Goal: Task Accomplishment & Management: Complete application form

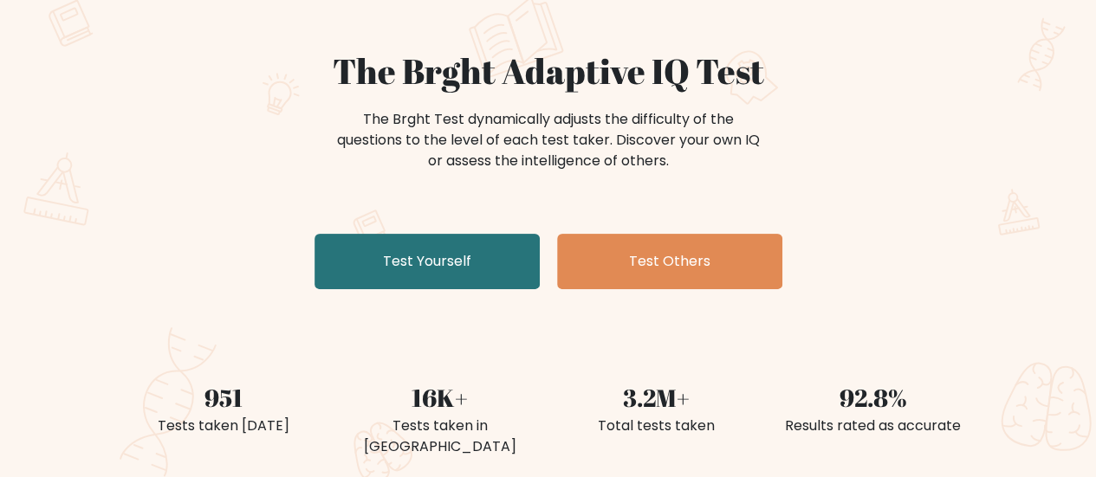
scroll to position [42, 0]
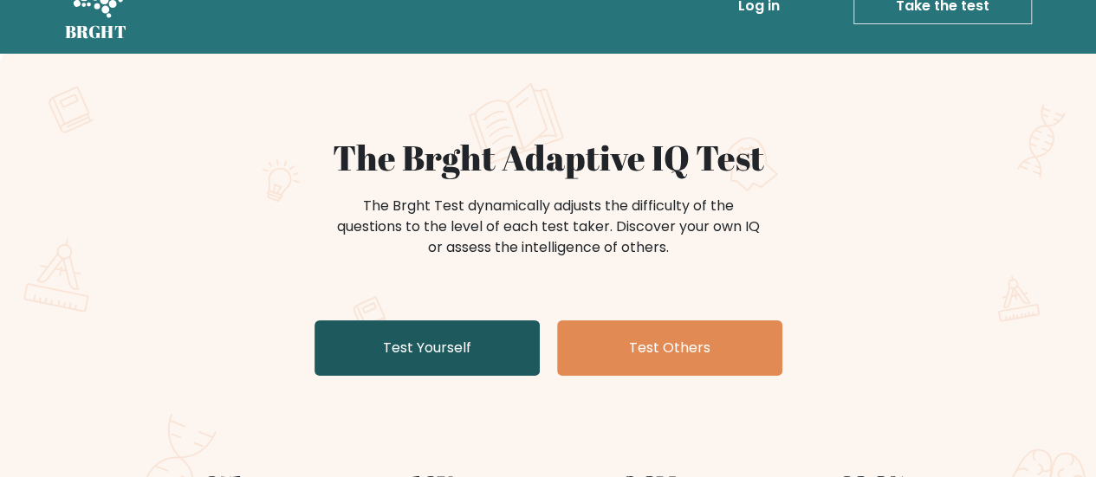
click at [433, 356] on link "Test Yourself" at bounding box center [427, 348] width 225 height 55
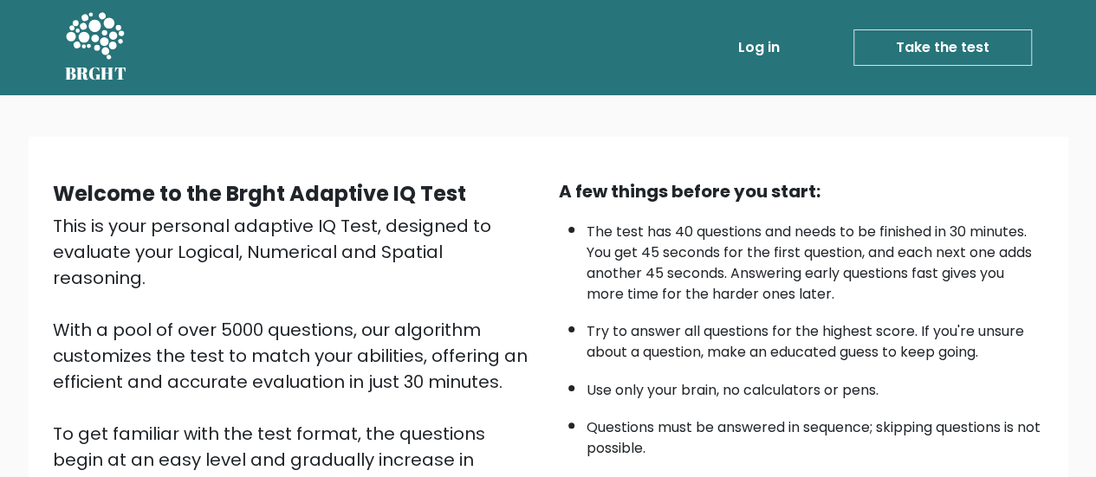
click at [987, 48] on link "Take the test" at bounding box center [943, 47] width 179 height 36
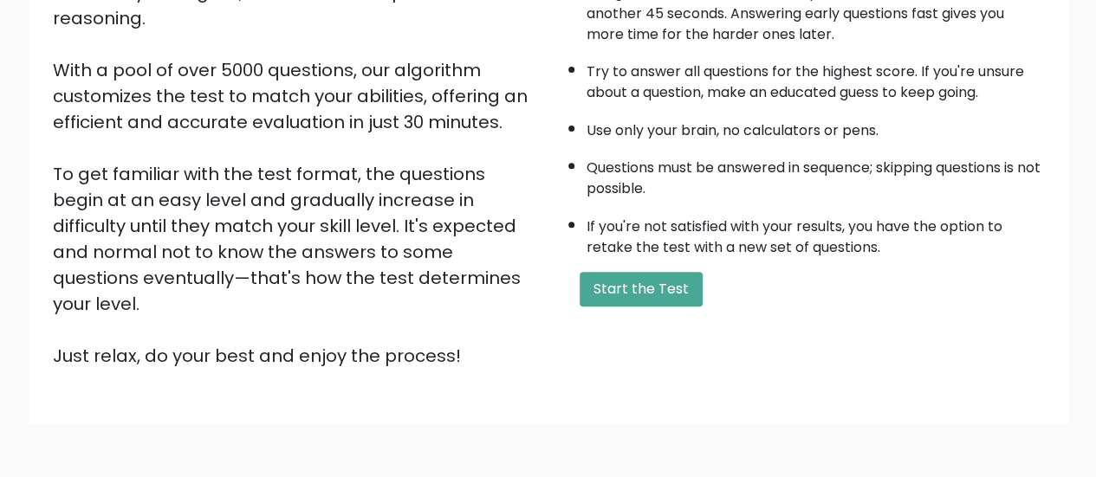
scroll to position [315, 0]
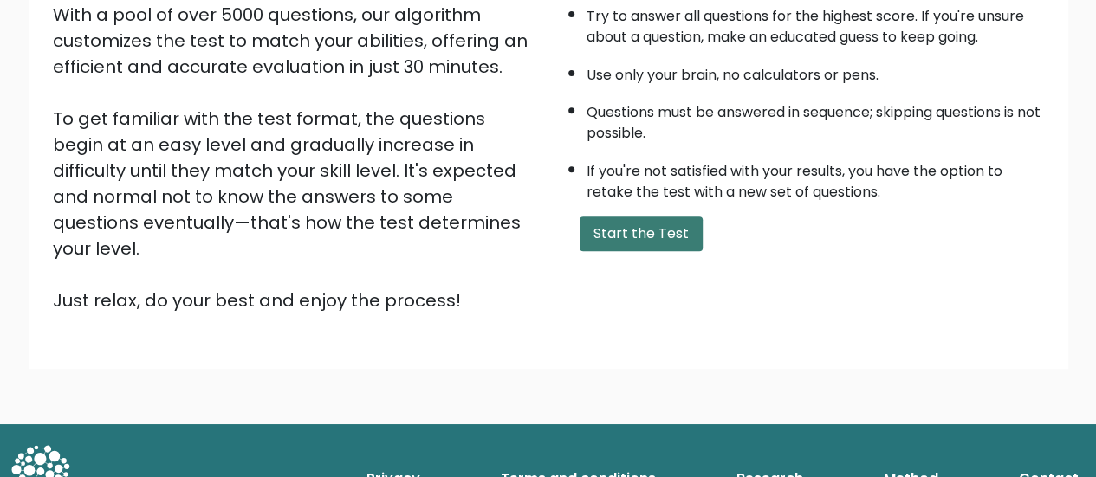
click at [646, 231] on button "Start the Test" at bounding box center [641, 234] width 123 height 35
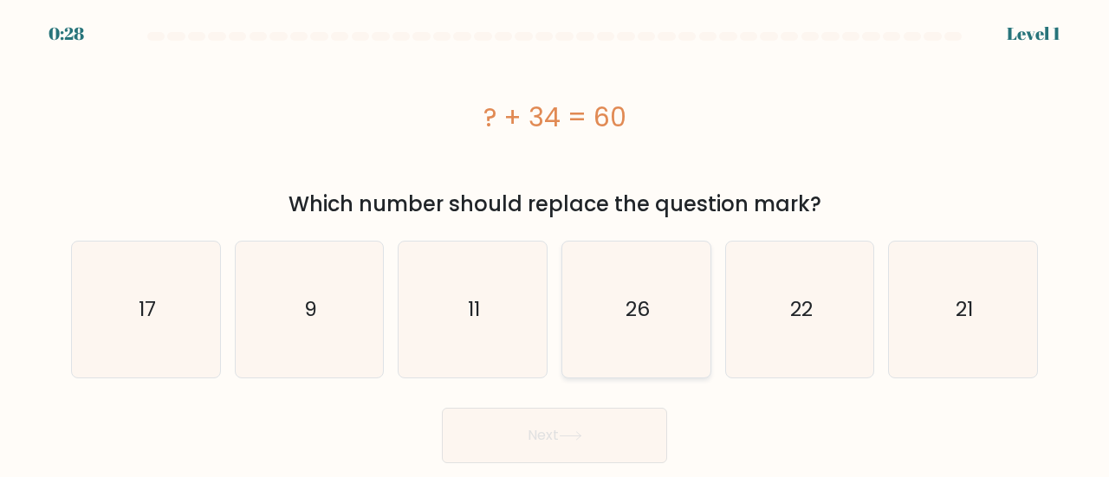
click at [661, 312] on icon "26" at bounding box center [636, 310] width 136 height 136
click at [555, 243] on input "d. 26" at bounding box center [555, 241] width 1 height 4
radio input "true"
click at [556, 441] on button "Next" at bounding box center [554, 435] width 225 height 55
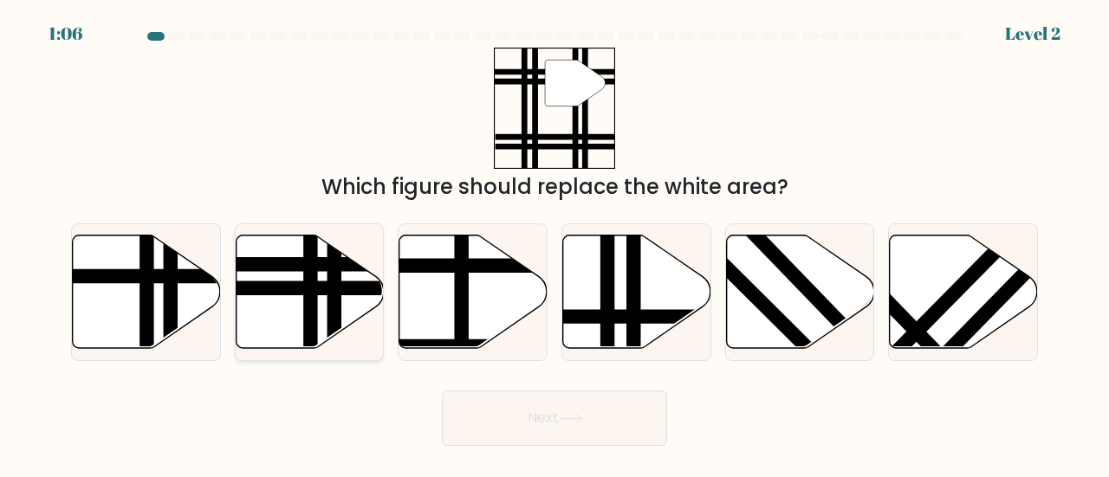
click at [334, 304] on line at bounding box center [334, 353] width 0 height 298
click at [555, 243] on input "b." at bounding box center [555, 241] width 1 height 4
radio input "true"
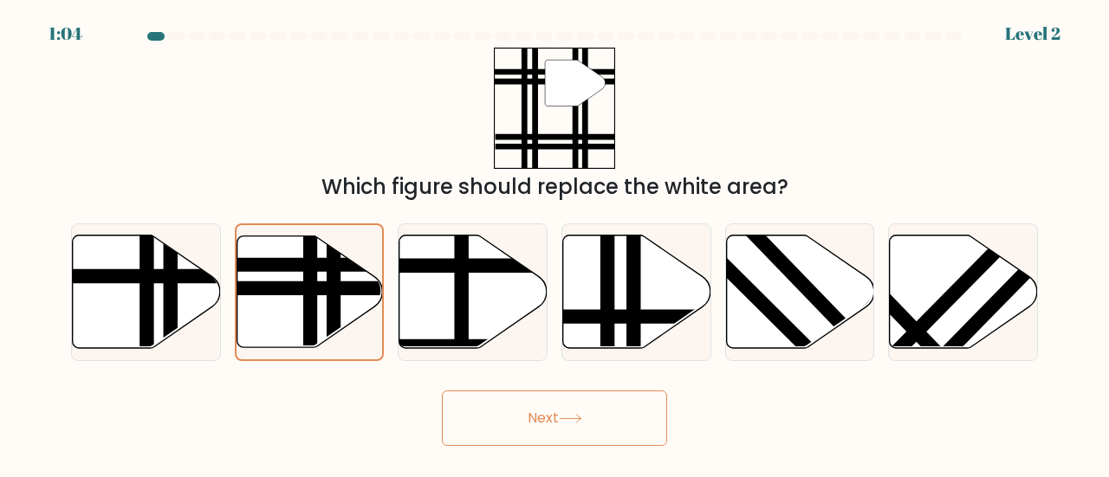
click at [541, 429] on button "Next" at bounding box center [554, 418] width 225 height 55
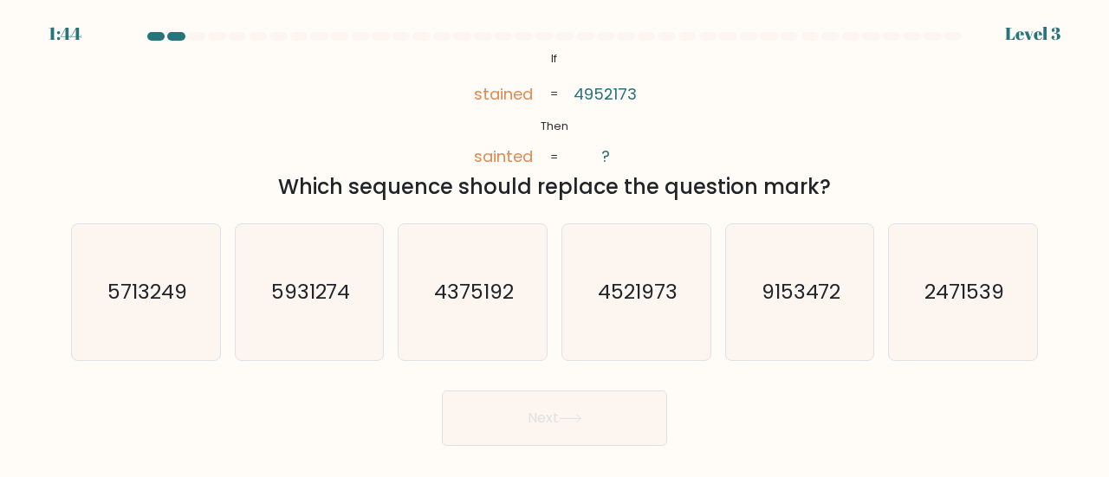
drag, startPoint x: 469, startPoint y: 88, endPoint x: 836, endPoint y: 187, distance: 380.5
click at [836, 187] on div "@import url('https://fonts.googleapis.com/css?family=Abril+Fatface:400,100,100i…" at bounding box center [555, 125] width 988 height 155
click at [844, 180] on div "Which sequence should replace the question mark?" at bounding box center [554, 187] width 946 height 31
click at [719, 204] on form "If ?" at bounding box center [554, 239] width 1109 height 414
click at [627, 287] on text "4521973" at bounding box center [638, 291] width 80 height 29
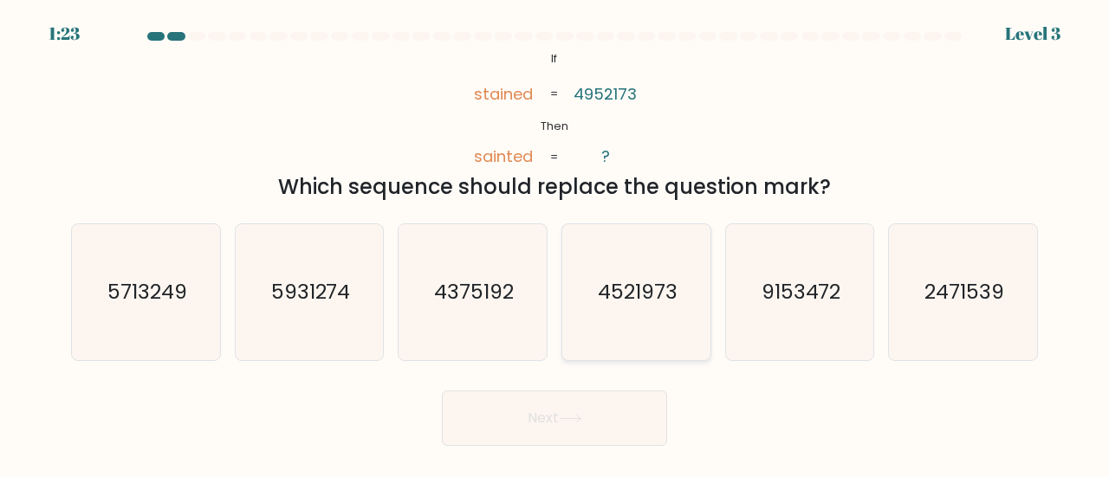
click at [555, 243] on input "d. 4521973" at bounding box center [555, 241] width 1 height 4
radio input "true"
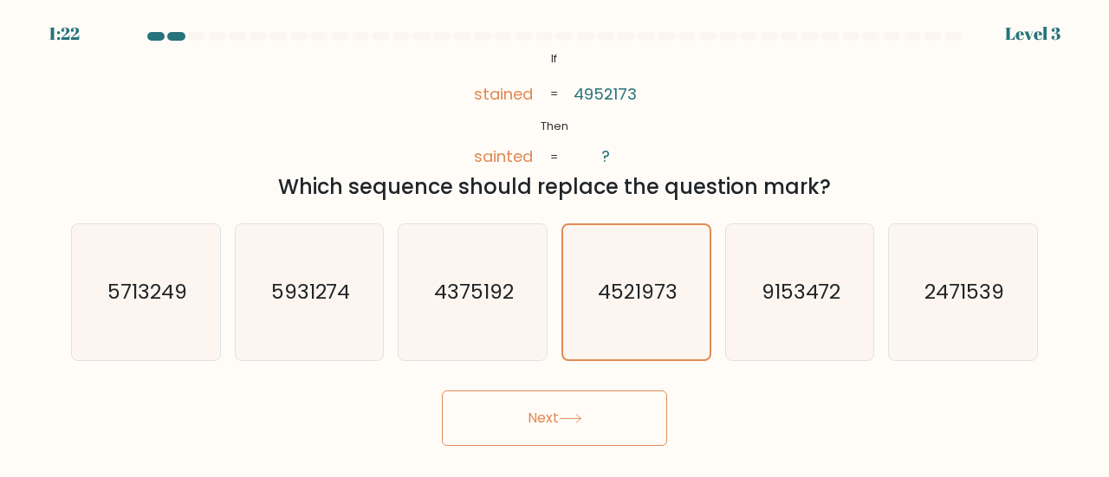
click at [546, 428] on button "Next" at bounding box center [554, 418] width 225 height 55
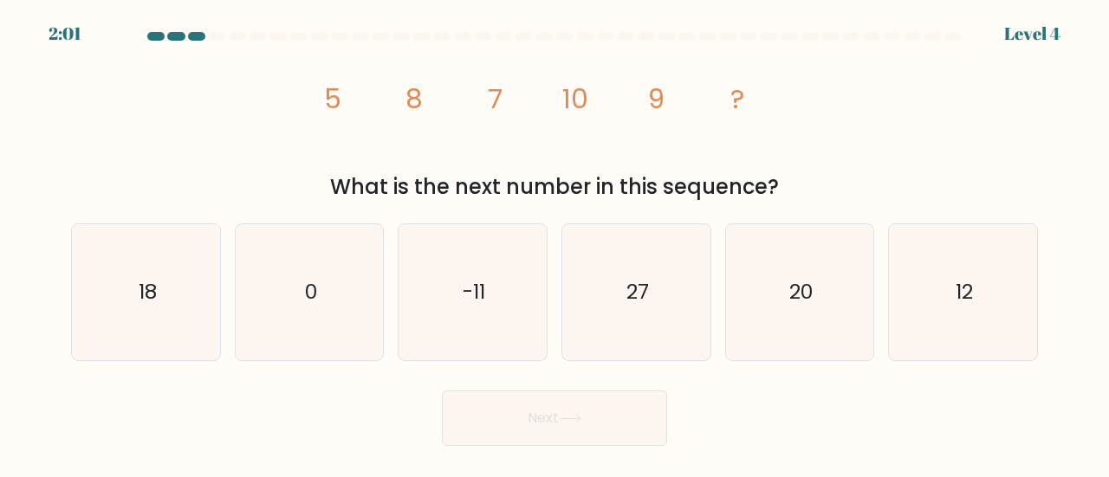
drag, startPoint x: 328, startPoint y: 94, endPoint x: 824, endPoint y: 186, distance: 504.9
click at [824, 186] on div "image/svg+xml 5 8 7 10 9 ? What is the next number in this sequence?" at bounding box center [555, 125] width 988 height 155
copy div "5 8 7 10 9 ? What is the next number in this sequence?"
click at [958, 321] on icon "12" at bounding box center [963, 292] width 136 height 136
click at [555, 243] on input "f. 12" at bounding box center [555, 241] width 1 height 4
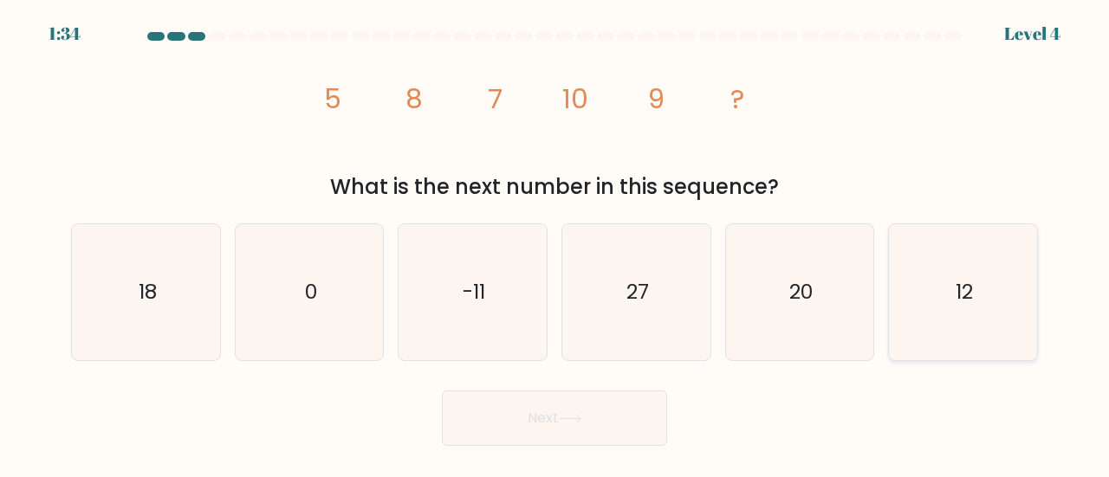
radio input "true"
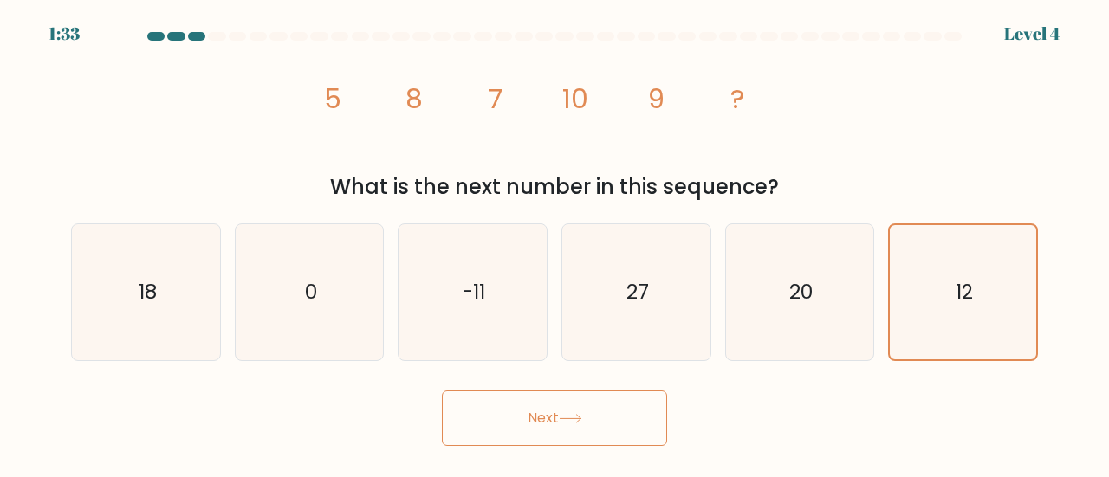
click at [532, 429] on button "Next" at bounding box center [554, 418] width 225 height 55
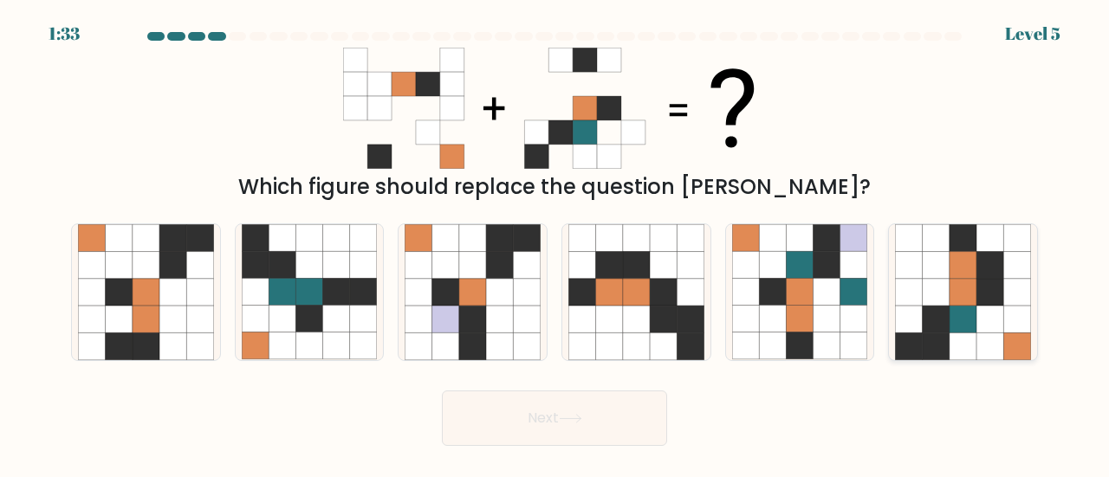
click at [943, 302] on icon at bounding box center [936, 292] width 27 height 27
click at [555, 243] on input "f." at bounding box center [555, 241] width 1 height 4
radio input "true"
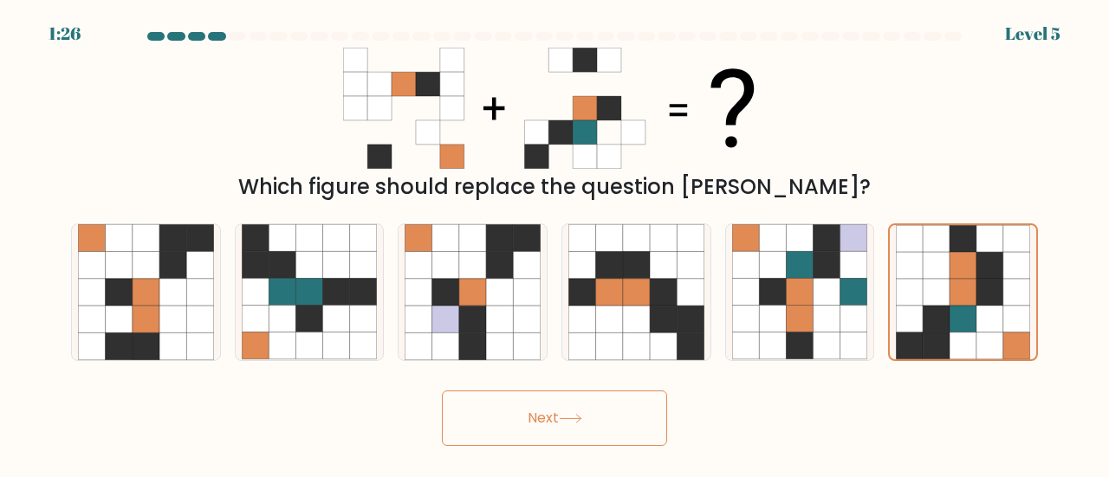
click at [608, 425] on button "Next" at bounding box center [554, 418] width 225 height 55
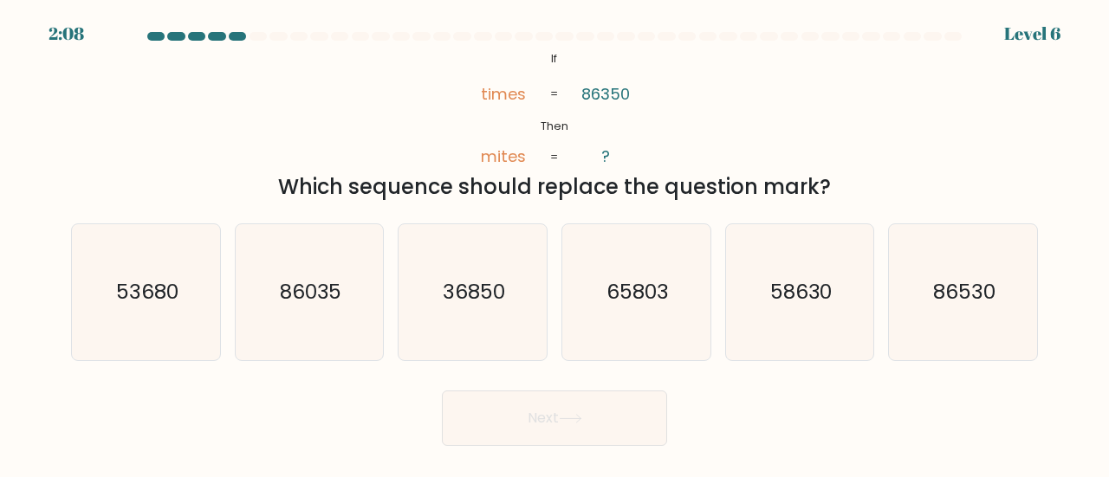
drag, startPoint x: 548, startPoint y: 60, endPoint x: 835, endPoint y: 193, distance: 317.1
click at [835, 193] on div "@import url('https://fonts.googleapis.com/css?family=Abril+Fatface:400,100,100i…" at bounding box center [555, 125] width 988 height 155
copy div "If Then times mites 86350 ? = = Which sequence should replace the question mark?"
click at [733, 180] on div "Which sequence should replace the question mark?" at bounding box center [554, 187] width 946 height 31
click at [466, 288] on text "36850" at bounding box center [474, 291] width 62 height 29
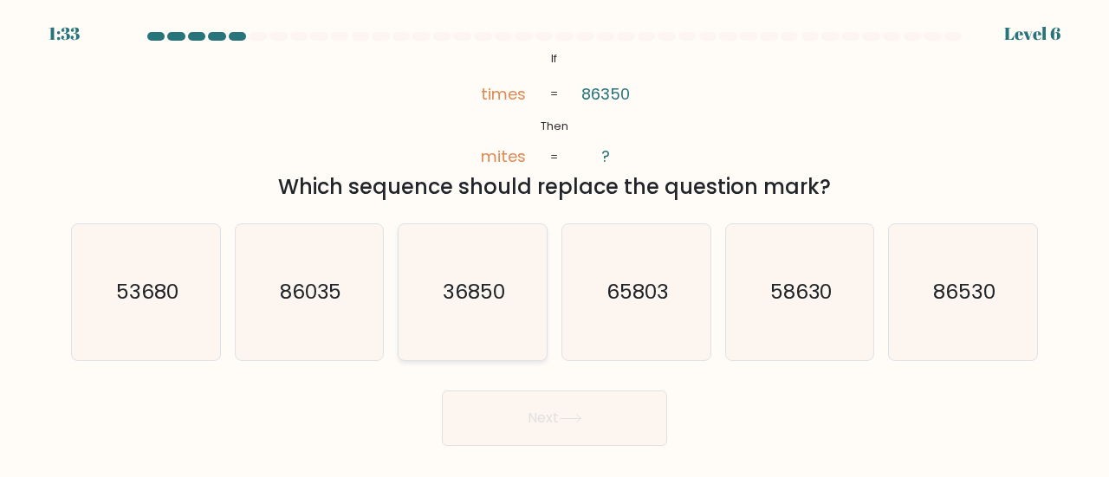
click at [555, 243] on input "c. 36850" at bounding box center [555, 241] width 1 height 4
radio input "true"
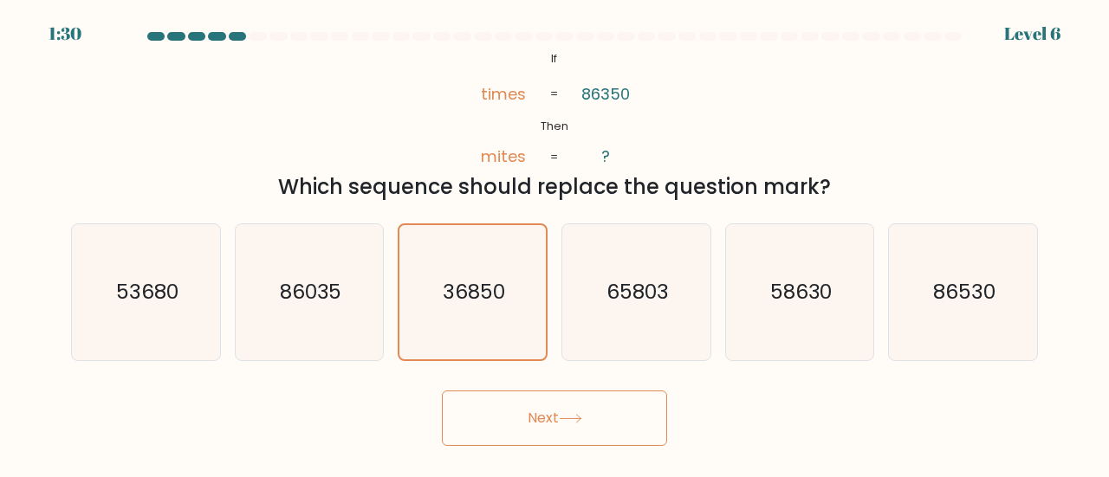
click at [557, 432] on button "Next" at bounding box center [554, 418] width 225 height 55
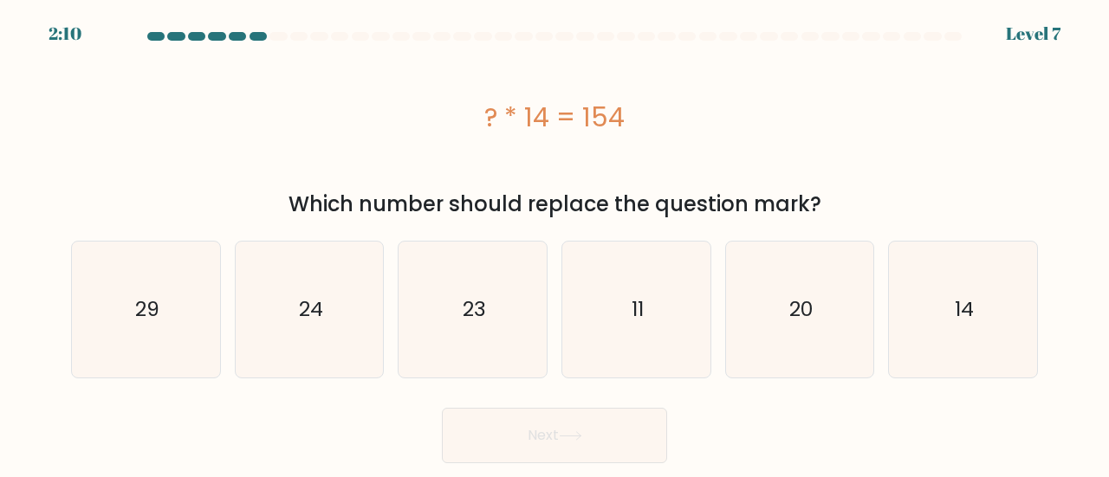
drag, startPoint x: 457, startPoint y: 79, endPoint x: 630, endPoint y: 126, distance: 179.5
click at [629, 125] on div "? * 14 = 154" at bounding box center [554, 117] width 967 height 139
copy div "? * 14 = 154"
click at [664, 320] on icon "11" at bounding box center [636, 310] width 136 height 136
click at [555, 243] on input "d. 11" at bounding box center [555, 241] width 1 height 4
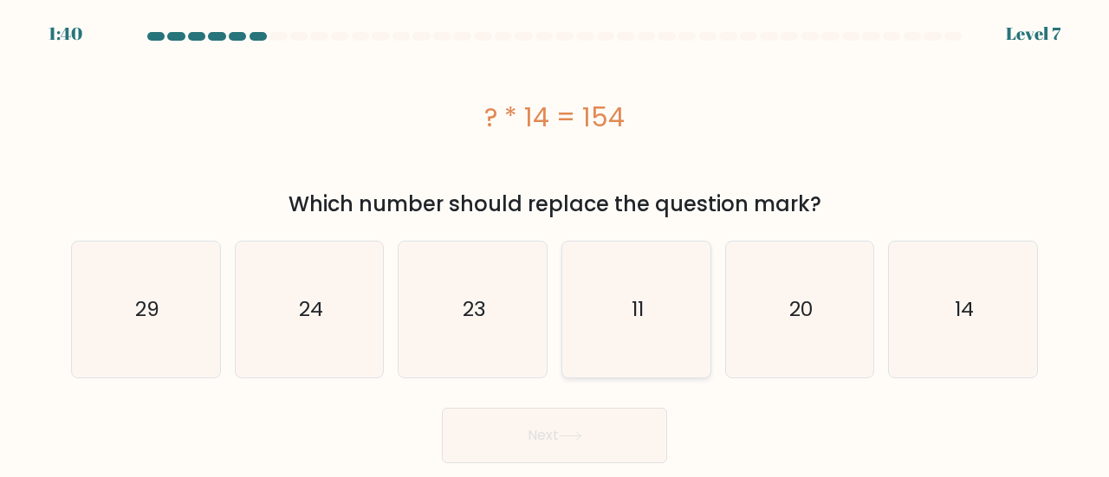
radio input "true"
click at [600, 431] on button "Next" at bounding box center [554, 435] width 225 height 55
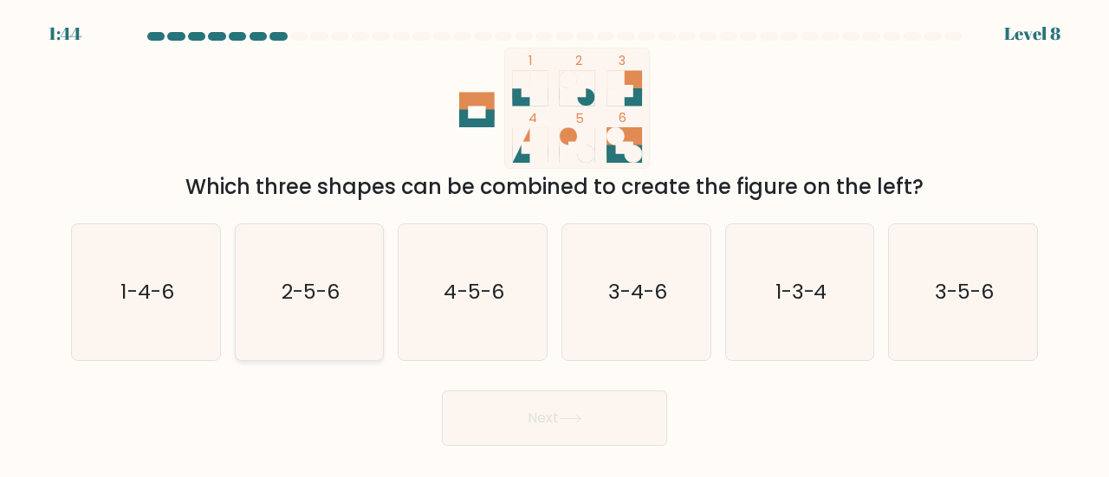
click at [324, 314] on icon "2-5-6" at bounding box center [310, 292] width 136 height 136
click at [555, 243] on input "b. 2-5-6" at bounding box center [555, 241] width 1 height 4
radio input "true"
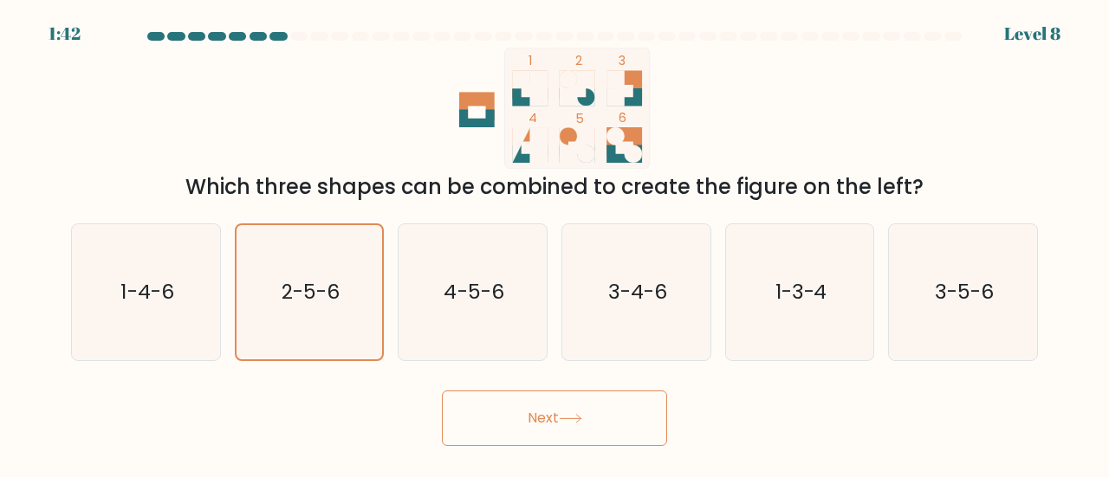
click at [556, 401] on button "Next" at bounding box center [554, 418] width 225 height 55
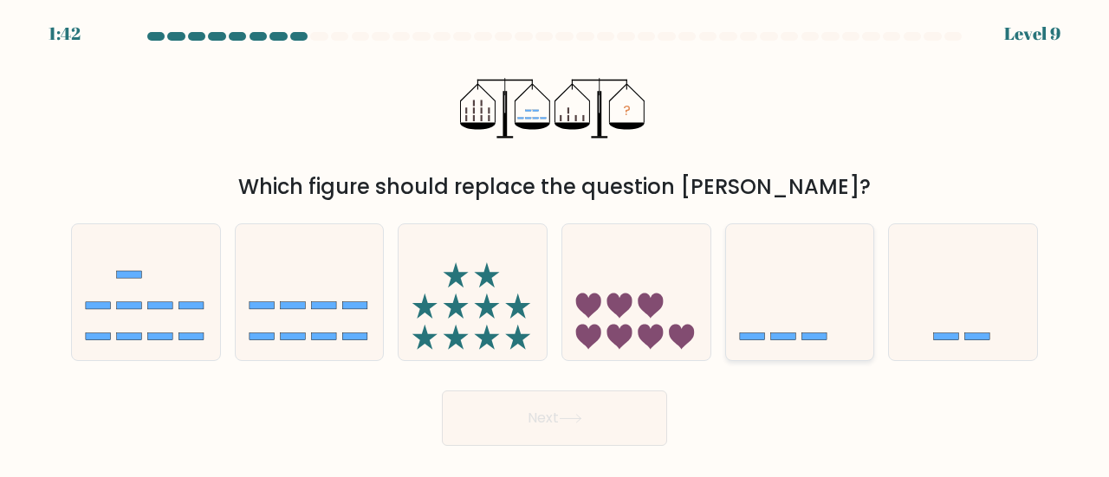
click at [765, 269] on icon at bounding box center [800, 292] width 148 height 122
click at [555, 243] on input "e." at bounding box center [555, 241] width 1 height 4
radio input "true"
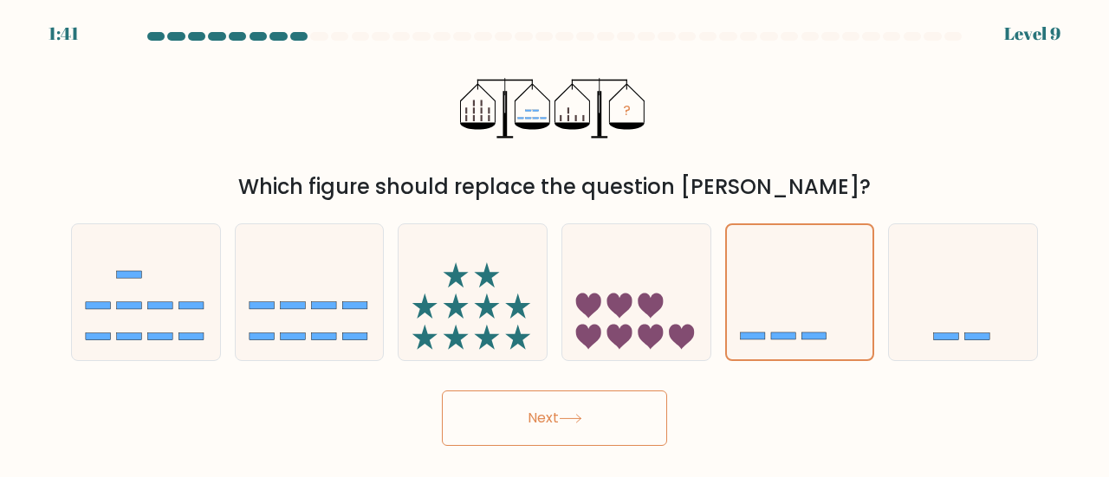
click at [542, 422] on button "Next" at bounding box center [554, 418] width 225 height 55
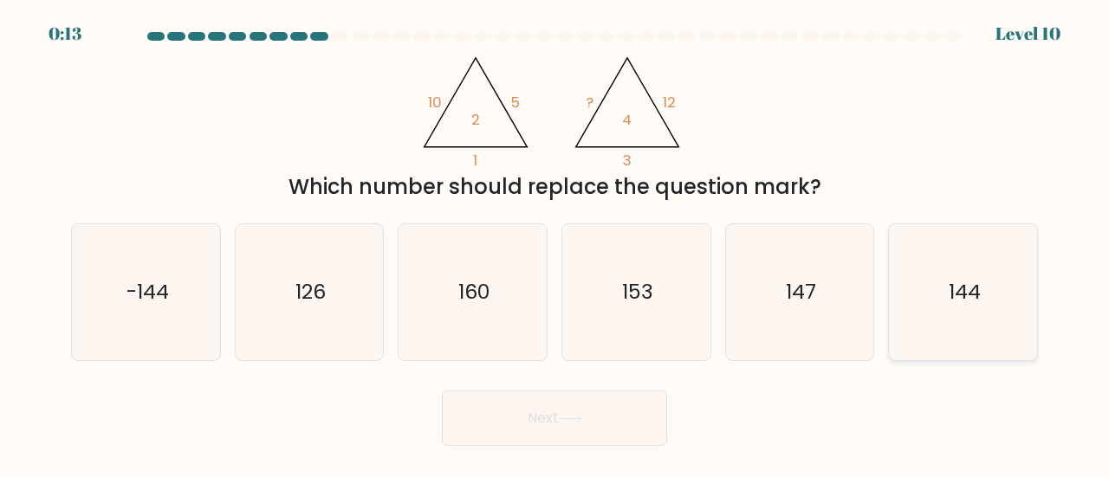
click at [991, 304] on icon "144" at bounding box center [963, 292] width 136 height 136
click at [555, 243] on input "f. 144" at bounding box center [555, 241] width 1 height 4
radio input "true"
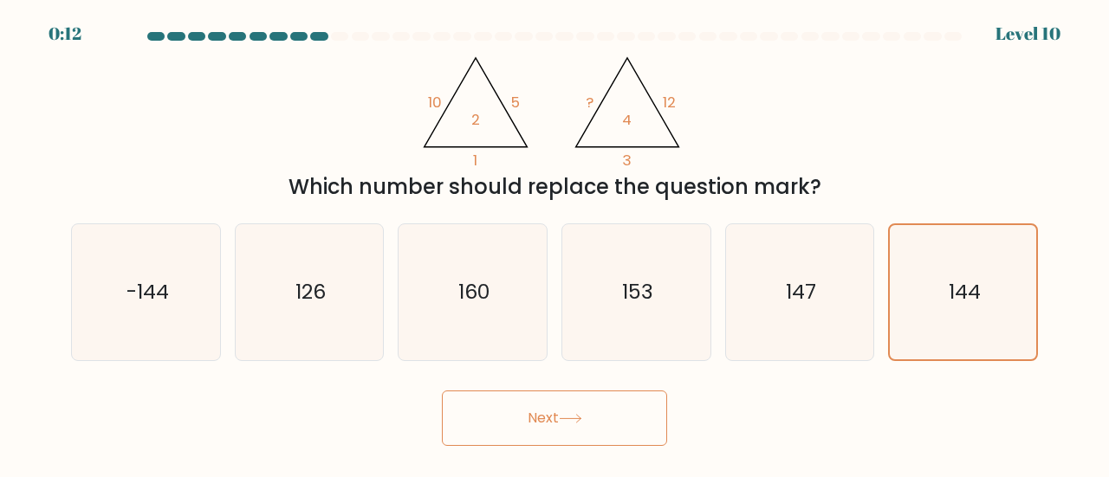
click at [615, 408] on button "Next" at bounding box center [554, 418] width 225 height 55
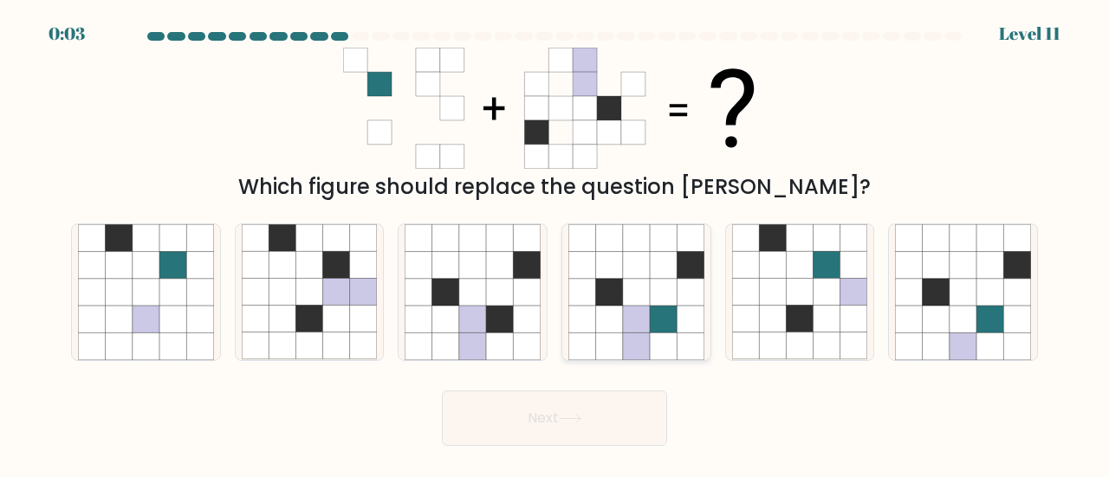
click at [659, 328] on icon at bounding box center [663, 319] width 27 height 27
click at [555, 243] on input "d." at bounding box center [555, 241] width 1 height 4
radio input "true"
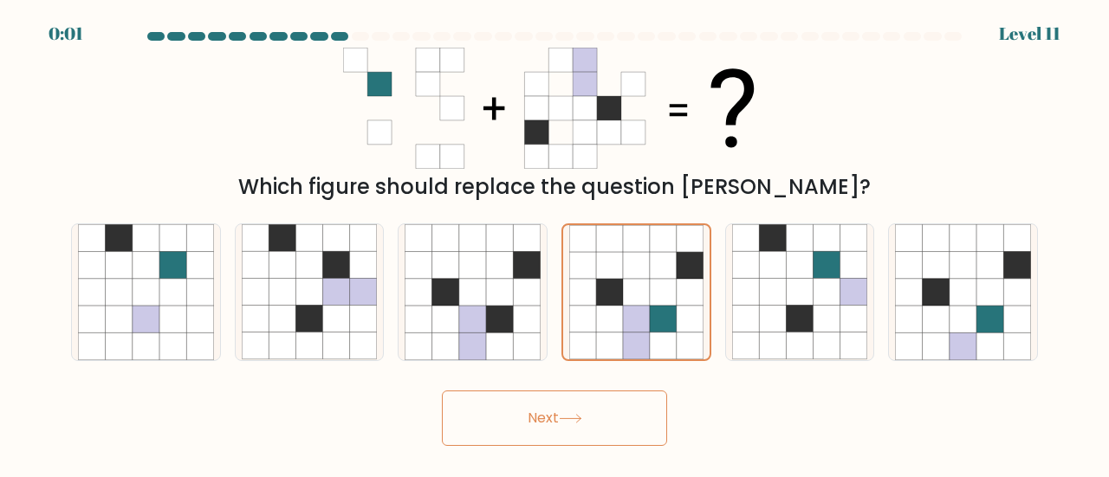
click at [585, 412] on button "Next" at bounding box center [554, 418] width 225 height 55
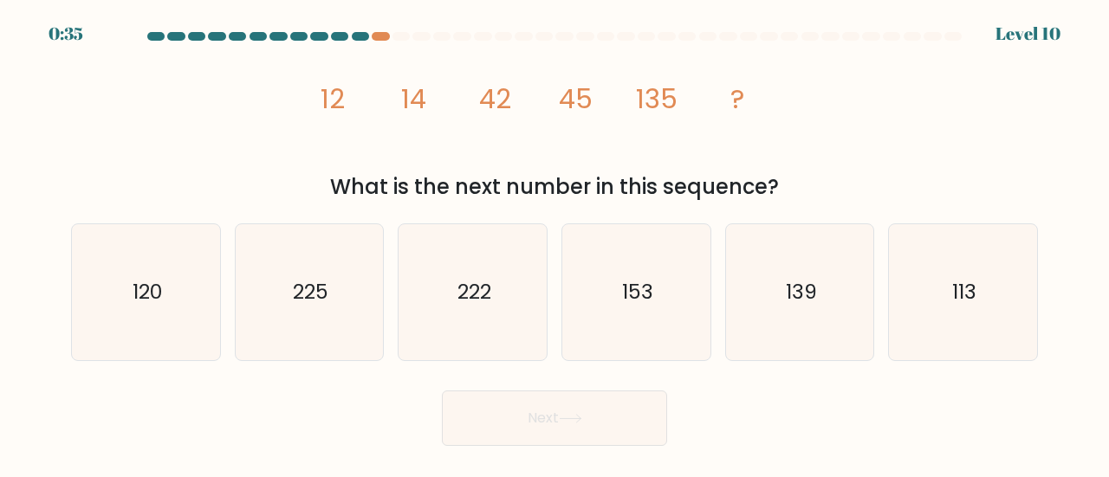
drag, startPoint x: 319, startPoint y: 101, endPoint x: 816, endPoint y: 185, distance: 504.3
click at [816, 185] on div "image/svg+xml 12 14 42 45 135 ? What is the next number in this sequence?" at bounding box center [555, 125] width 988 height 155
copy div "12 14 42 45 135 ? What is the next number in this sequence?"
click at [798, 298] on text "139" at bounding box center [801, 291] width 31 height 29
click at [555, 243] on input "e. 139" at bounding box center [555, 241] width 1 height 4
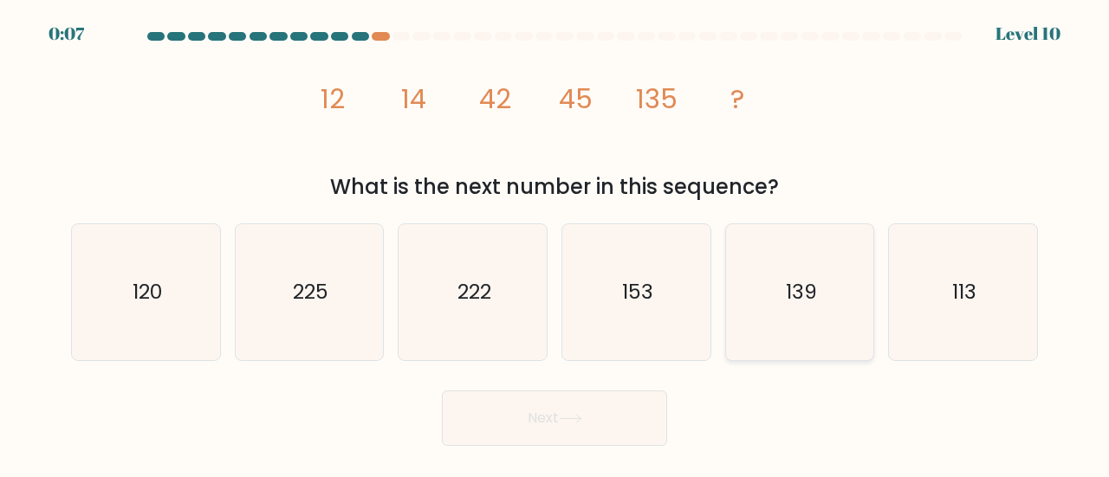
radio input "true"
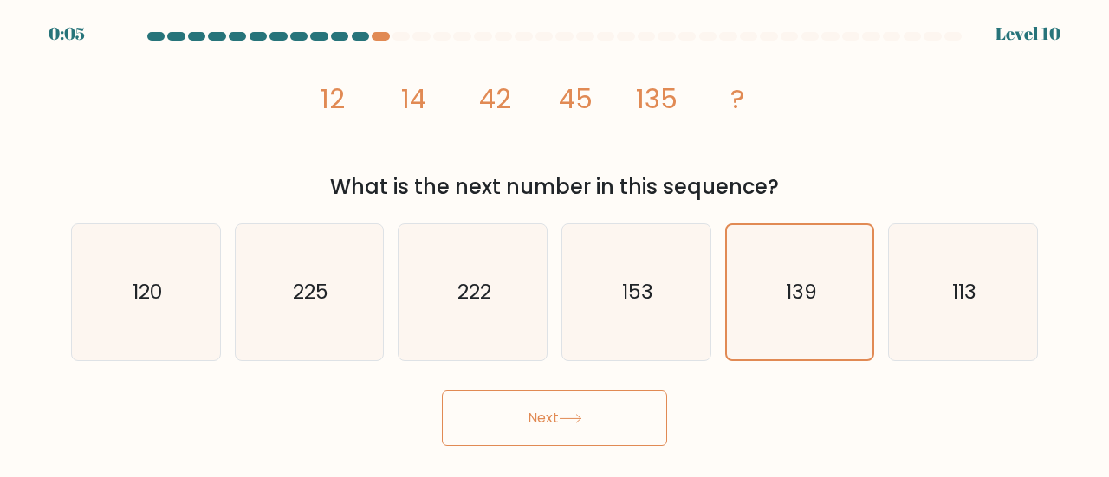
click at [565, 432] on button "Next" at bounding box center [554, 418] width 225 height 55
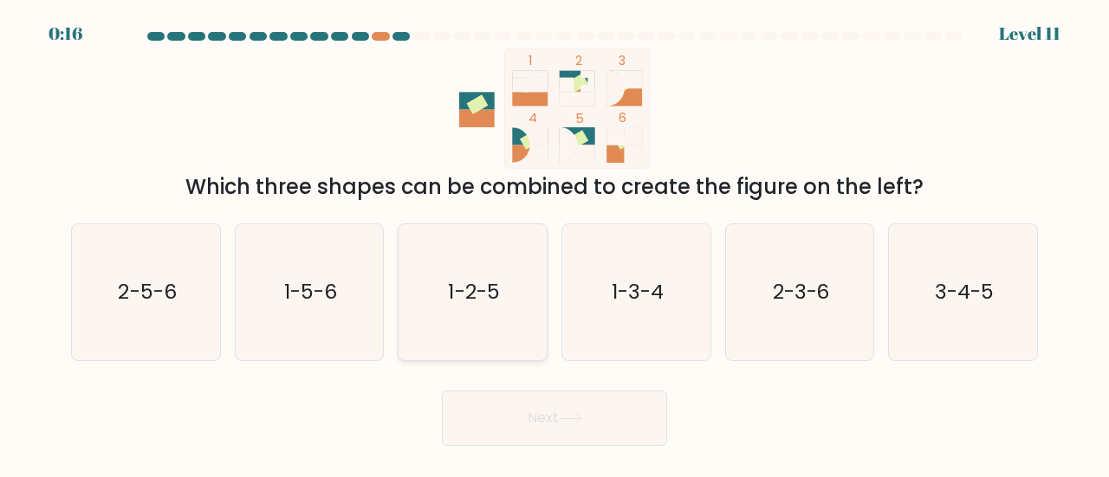
click at [501, 318] on icon "1-2-5" at bounding box center [473, 292] width 136 height 136
click at [555, 243] on input "c. 1-2-5" at bounding box center [555, 241] width 1 height 4
radio input "true"
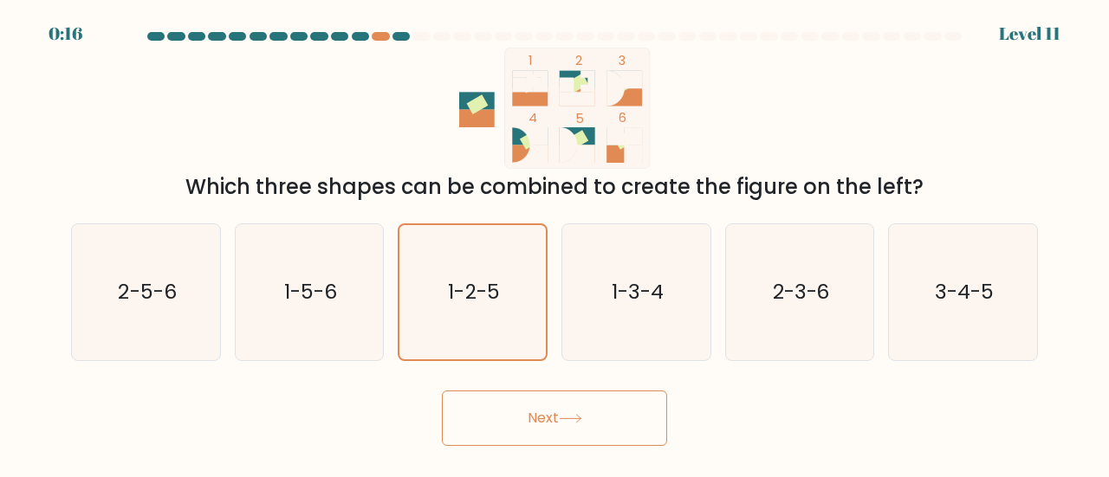
click at [561, 412] on button "Next" at bounding box center [554, 418] width 225 height 55
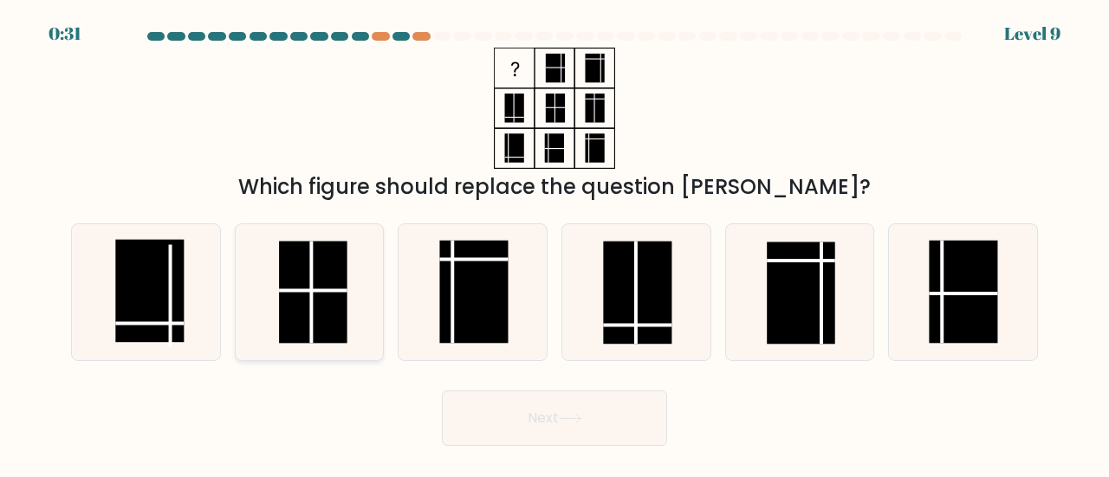
click at [302, 291] on line at bounding box center [313, 291] width 68 height 0
click at [555, 243] on input "b." at bounding box center [555, 241] width 1 height 4
radio input "true"
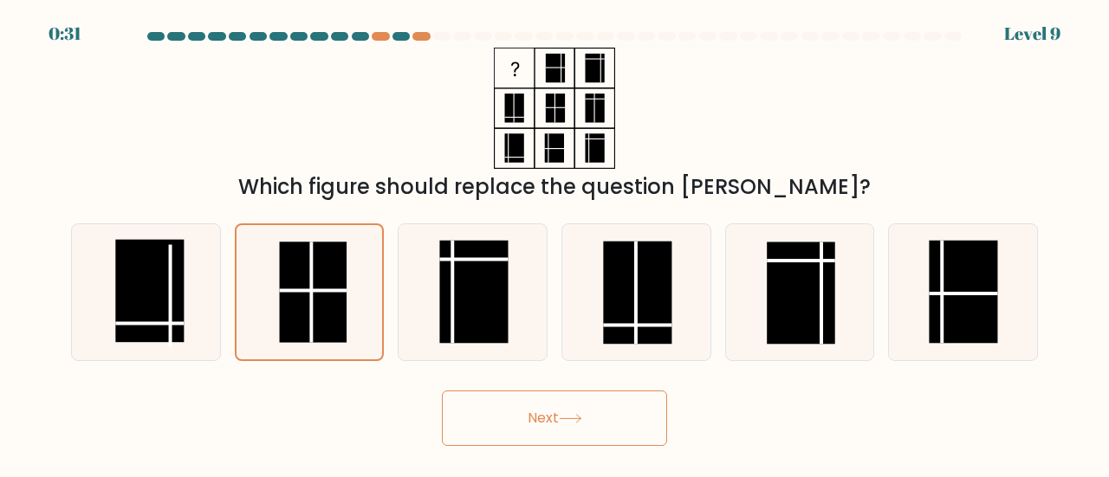
click at [560, 434] on button "Next" at bounding box center [554, 418] width 225 height 55
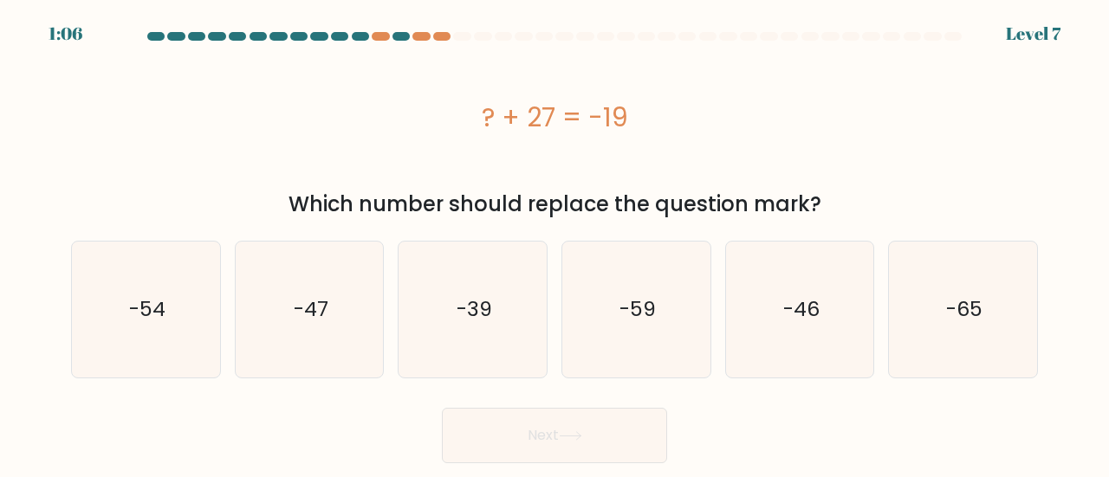
drag, startPoint x: 476, startPoint y: 121, endPoint x: 652, endPoint y: 136, distance: 176.5
click at [652, 136] on div "? + 27 = -19" at bounding box center [554, 117] width 967 height 139
copy div "? + 27 = -19"
click at [776, 314] on icon "-46" at bounding box center [800, 310] width 136 height 136
click at [555, 243] on input "e. -46" at bounding box center [555, 241] width 1 height 4
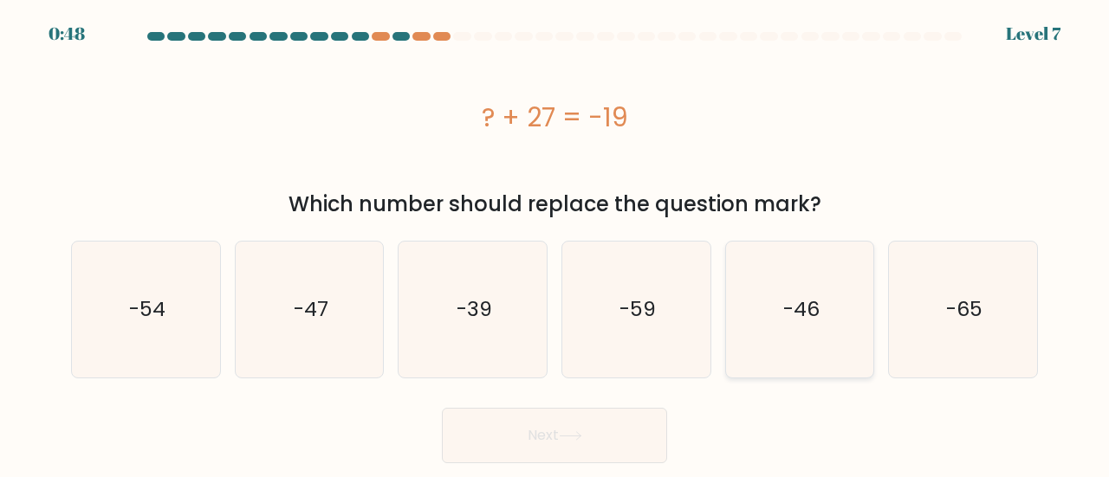
radio input "true"
click at [607, 424] on button "Next" at bounding box center [554, 435] width 225 height 55
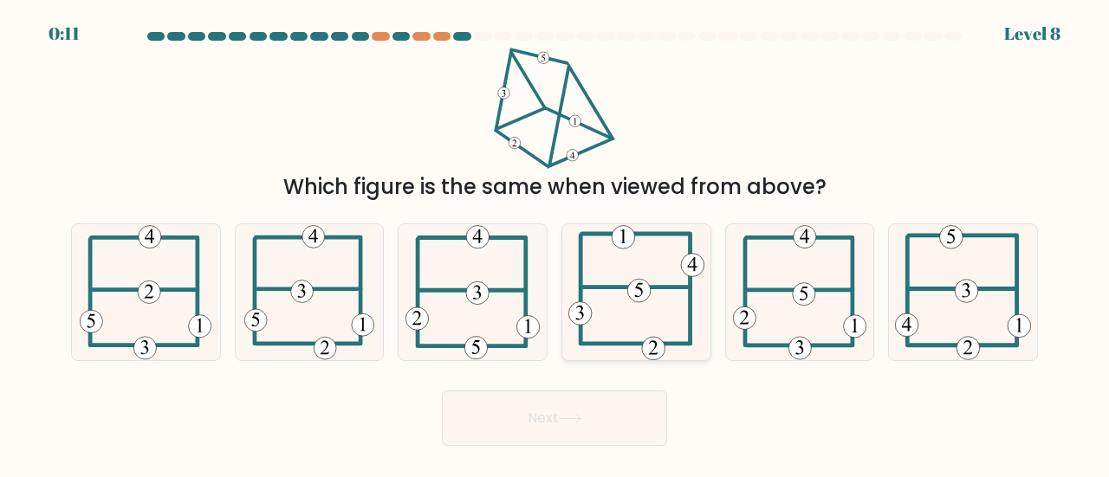
click at [631, 257] on icon at bounding box center [636, 292] width 136 height 136
click at [555, 243] on input "d." at bounding box center [555, 241] width 1 height 4
radio input "true"
click at [572, 434] on button "Next" at bounding box center [554, 418] width 225 height 55
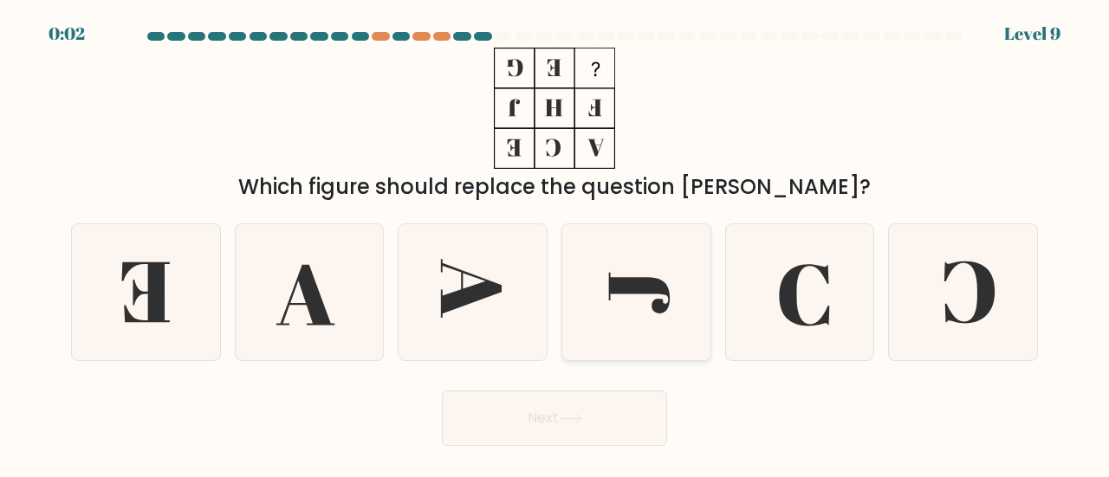
click at [646, 278] on icon at bounding box center [639, 293] width 61 height 41
click at [555, 243] on input "d." at bounding box center [555, 241] width 1 height 4
radio input "true"
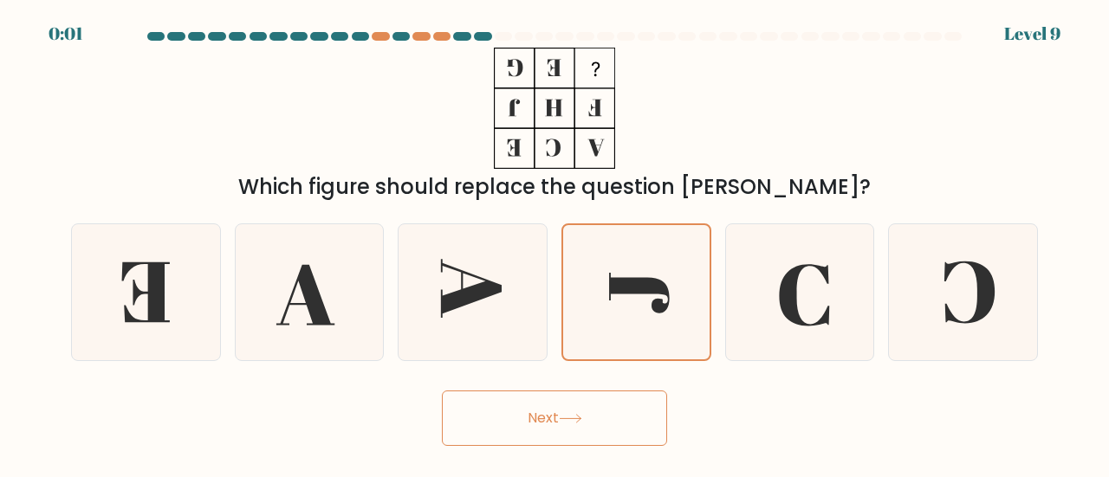
click at [575, 436] on button "Next" at bounding box center [554, 418] width 225 height 55
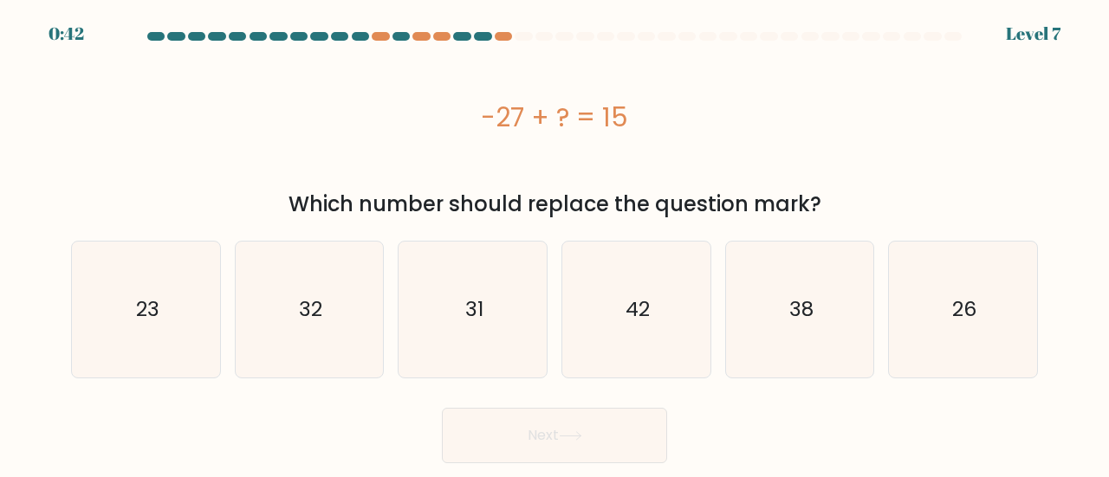
drag, startPoint x: 483, startPoint y: 118, endPoint x: 724, endPoint y: 152, distance: 244.1
click at [724, 152] on div "-27 + ? = 15" at bounding box center [554, 117] width 967 height 139
copy div "-27 + ? = 15"
click at [646, 319] on text "42" at bounding box center [638, 309] width 24 height 29
click at [555, 243] on input "d. 42" at bounding box center [555, 241] width 1 height 4
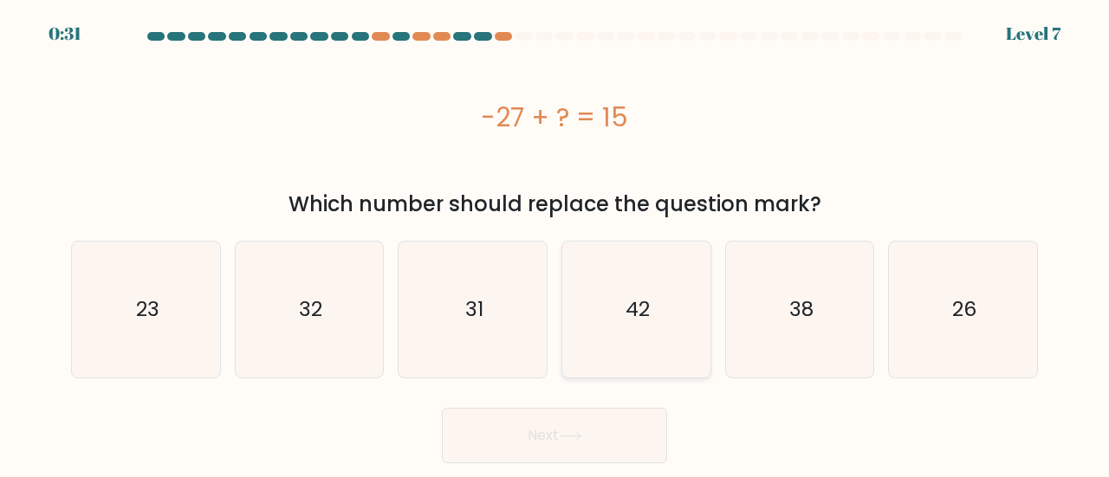
radio input "true"
click at [546, 436] on button "Next" at bounding box center [554, 435] width 225 height 55
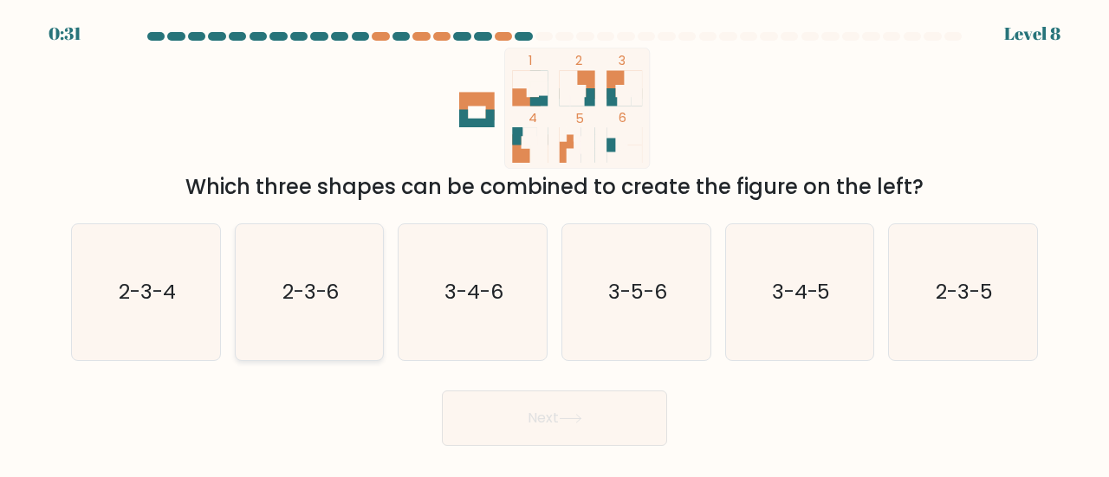
click at [343, 301] on icon "2-3-6" at bounding box center [310, 292] width 136 height 136
click at [555, 243] on input "b. 2-3-6" at bounding box center [555, 241] width 1 height 4
radio input "true"
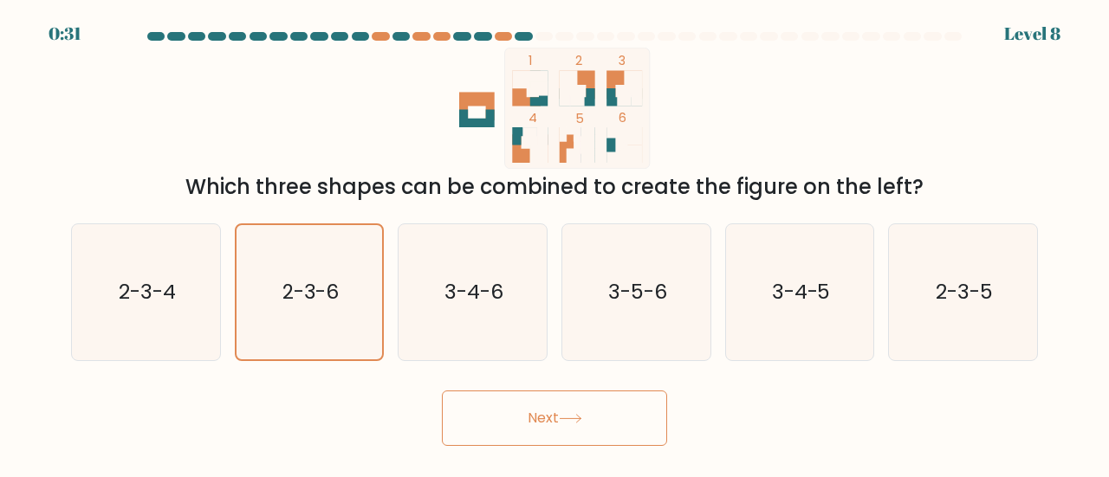
click at [558, 436] on button "Next" at bounding box center [554, 418] width 225 height 55
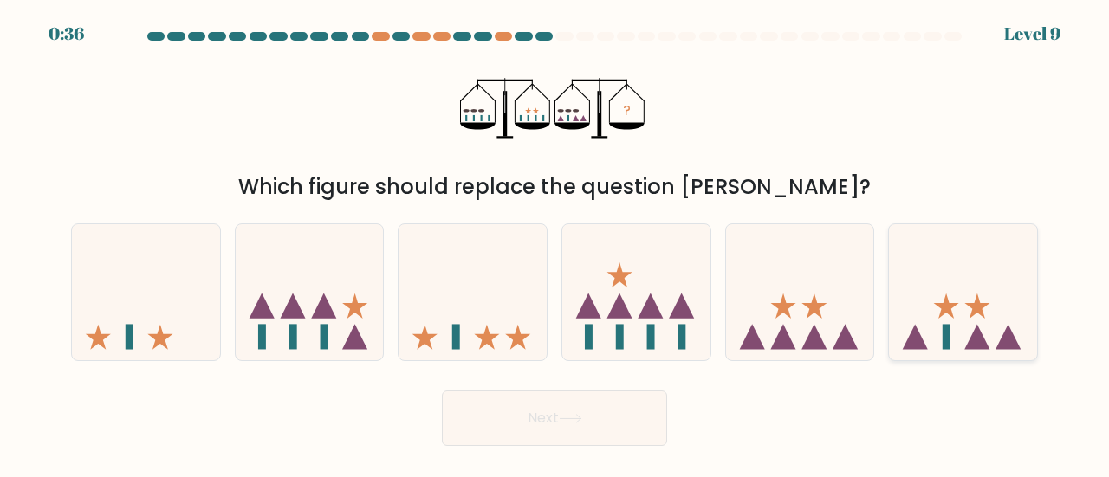
click at [927, 344] on icon at bounding box center [963, 292] width 148 height 122
click at [555, 243] on input "f." at bounding box center [555, 241] width 1 height 4
radio input "true"
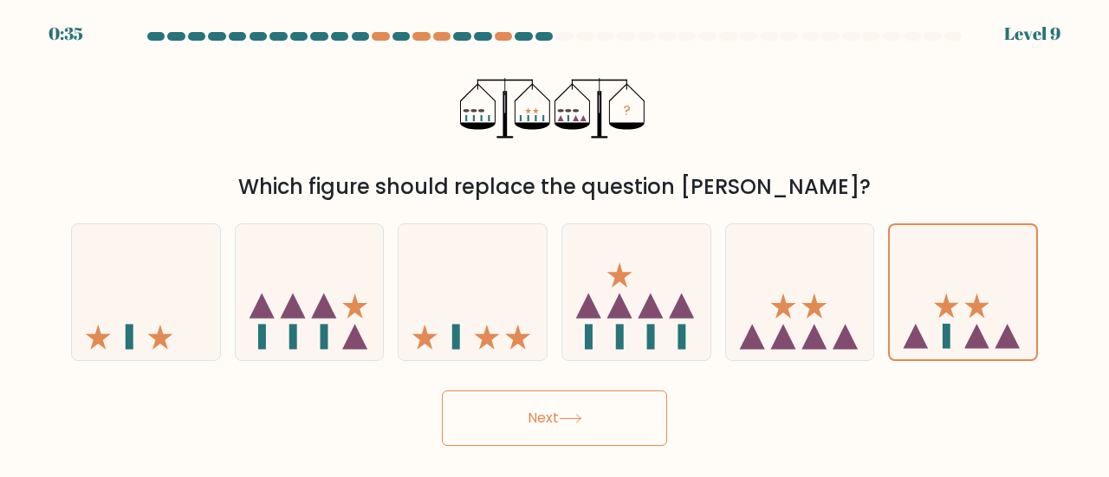
click at [575, 410] on button "Next" at bounding box center [554, 418] width 225 height 55
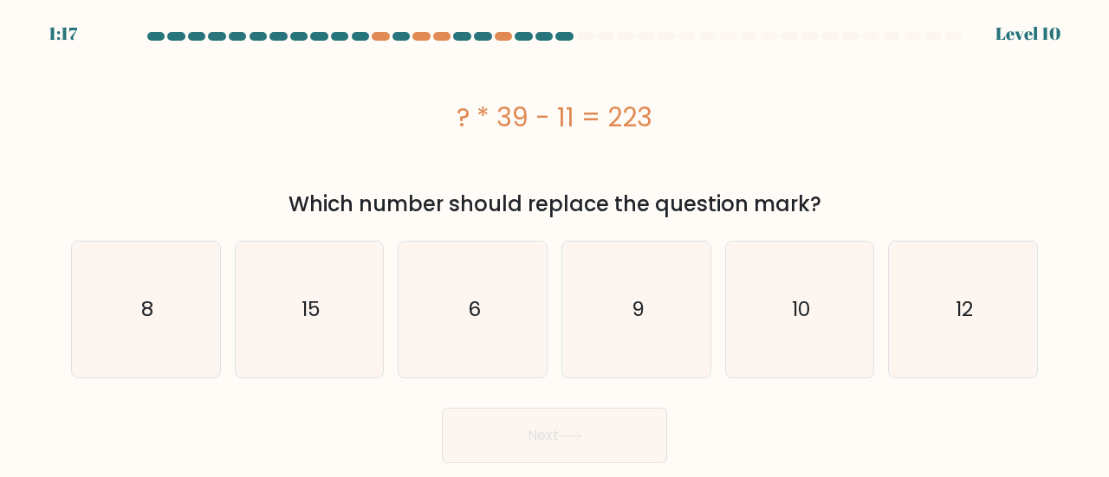
drag, startPoint x: 462, startPoint y: 120, endPoint x: 683, endPoint y: 108, distance: 221.2
click at [681, 107] on div "? * 39 - 11 = 223" at bounding box center [554, 117] width 967 height 39
copy div "? * 39 - 11 = 223"
click at [445, 324] on icon "6" at bounding box center [473, 310] width 136 height 136
click at [555, 243] on input "c. 6" at bounding box center [555, 241] width 1 height 4
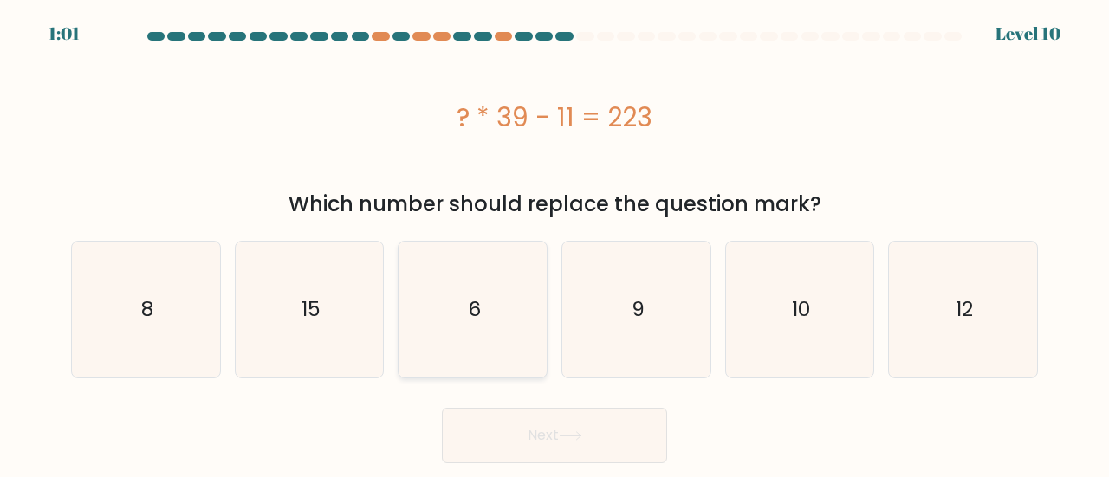
radio input "true"
click at [600, 438] on button "Next" at bounding box center [554, 435] width 225 height 55
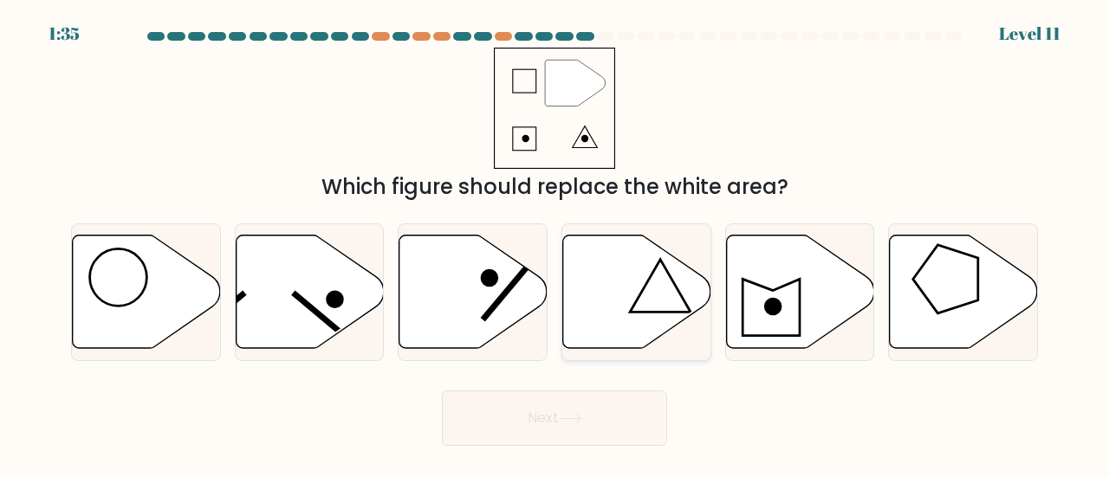
click at [652, 308] on icon at bounding box center [637, 292] width 148 height 114
click at [555, 243] on input "d." at bounding box center [555, 241] width 1 height 4
radio input "true"
click at [592, 438] on button "Next" at bounding box center [554, 418] width 225 height 55
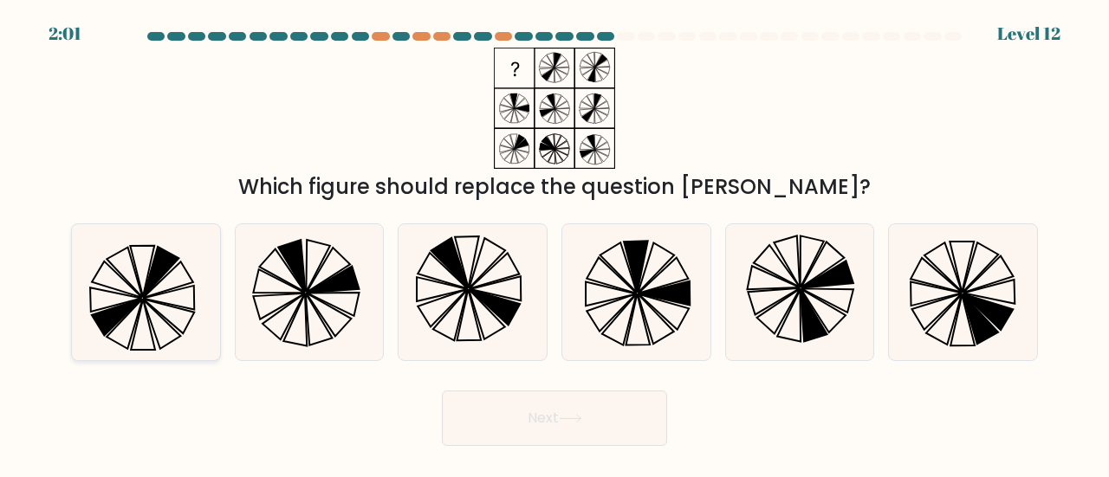
click at [115, 287] on icon at bounding box center [146, 292] width 136 height 136
click at [555, 243] on input "a." at bounding box center [555, 241] width 1 height 4
radio input "true"
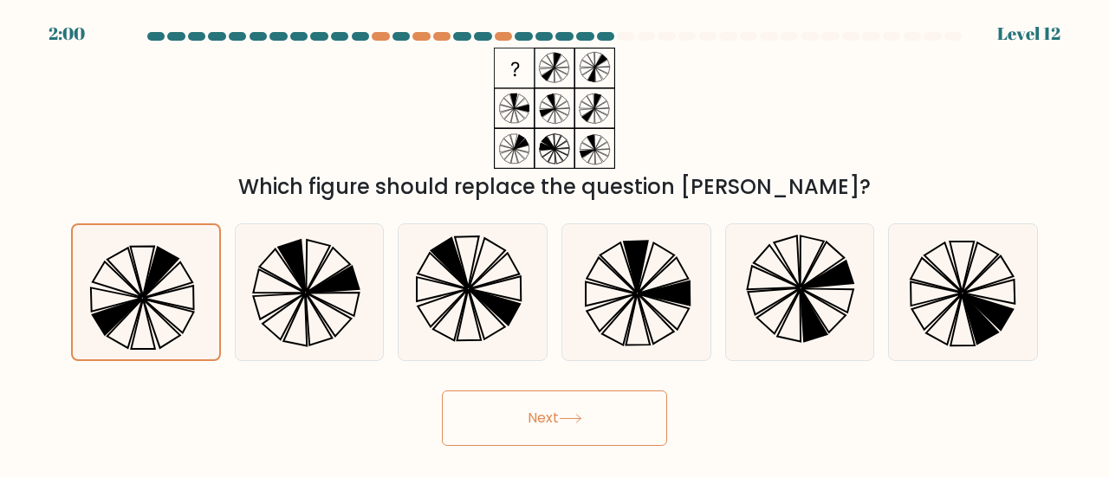
click at [510, 432] on button "Next" at bounding box center [554, 418] width 225 height 55
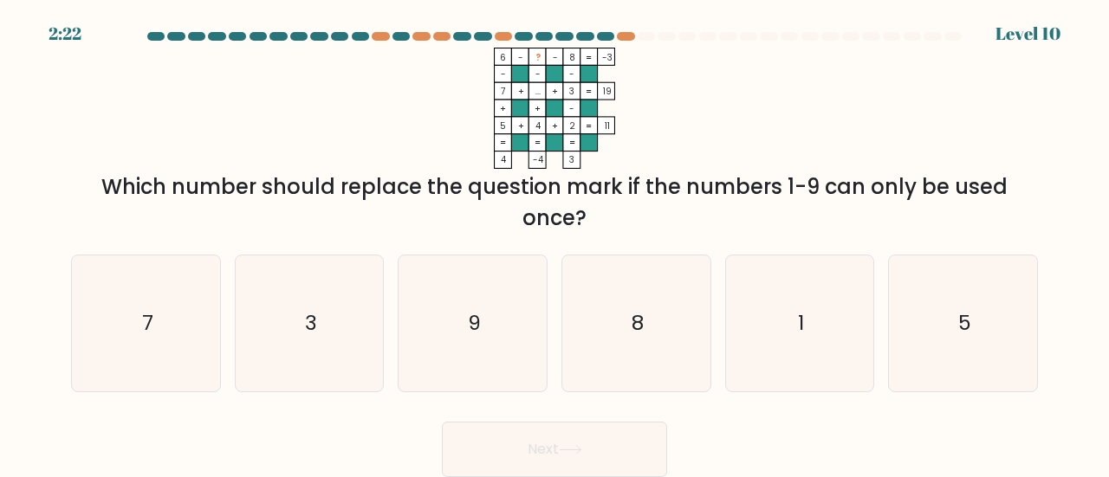
drag, startPoint x: 503, startPoint y: 55, endPoint x: 616, endPoint y: 53, distance: 112.7
click at [616, 53] on icon "6 - ? - 8 -3 - - - 7 + ... + 3 19 + + - 5 + 4 + 2 = 11 = = = = 4 -4 3 =" at bounding box center [555, 108] width 520 height 121
copy icon "6 - ? - 8 -3"
click at [324, 185] on div "Which number should replace the question mark if the numbers 1-9 can only be us…" at bounding box center [554, 203] width 946 height 62
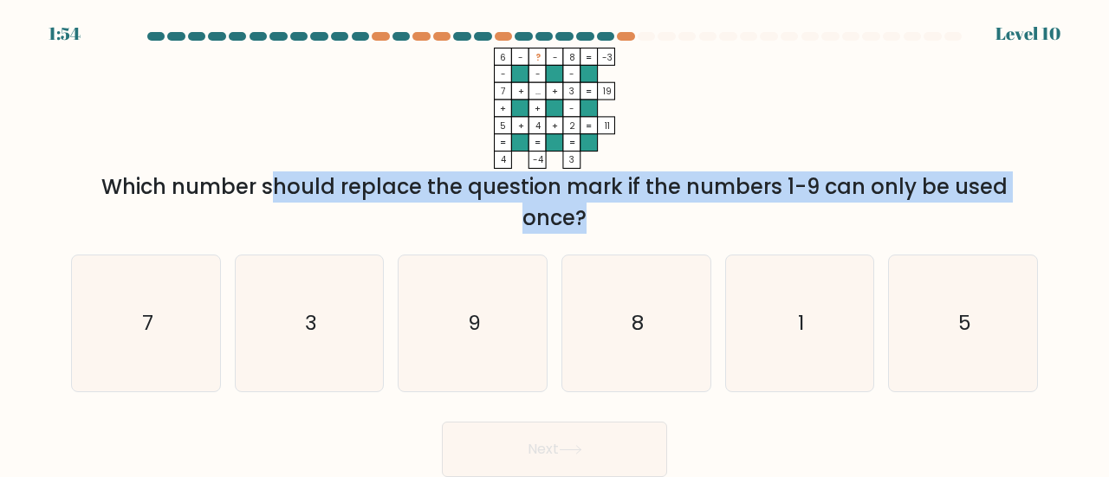
click at [324, 185] on div "Which number should replace the question mark if the numbers 1-9 can only be us…" at bounding box center [554, 203] width 946 height 62
copy form "Which number should replace the question mark if the numbers 1-9 can only be us…"
drag, startPoint x: 496, startPoint y: 53, endPoint x: 584, endPoint y: 163, distance: 141.1
click at [584, 163] on icon "6 - ? - 8 -3 - - - 7 + ... + 3 19 + + - 5 + 4 + 2 = 11 = = = = 4 -4 3 =" at bounding box center [555, 108] width 520 height 121
copy icon "6 - ? - 8 -3 - - - 7 + ... + 3 19 + + - 5 + 4 + 2 = 11 = = = = 4 -4 3"
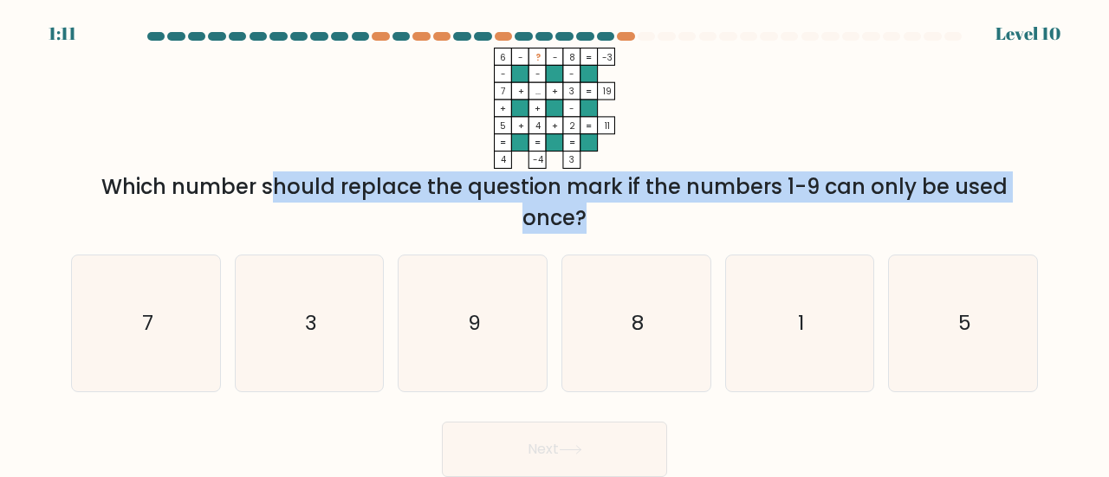
click at [720, 141] on icon "6 - ? - 8 -3 - - - 7 + ... + 3 19 + + - 5 + 4 + 2 = 11 = = = = 4 -4 3 =" at bounding box center [555, 108] width 520 height 121
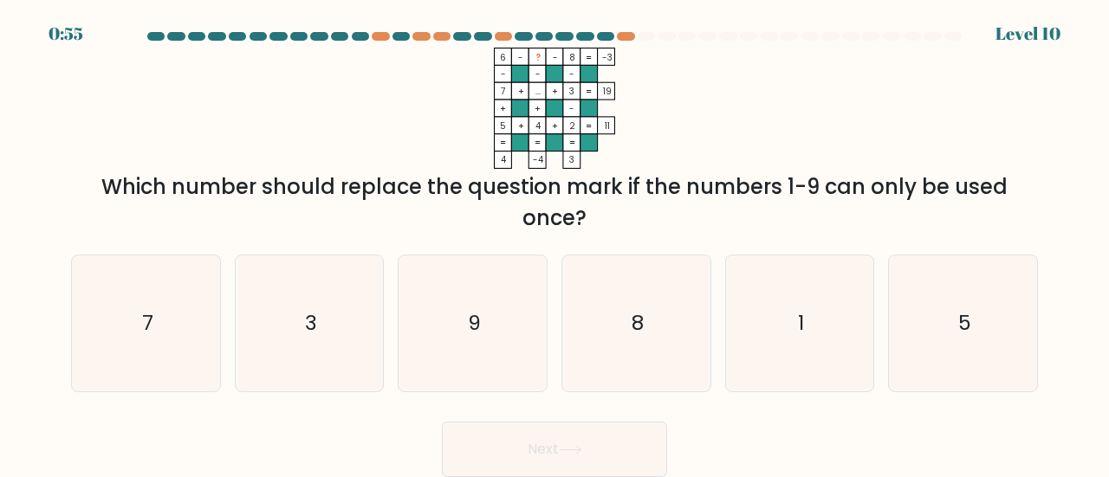
click at [380, 192] on div "Which number should replace the question mark if the numbers 1-9 can only be us…" at bounding box center [554, 203] width 946 height 62
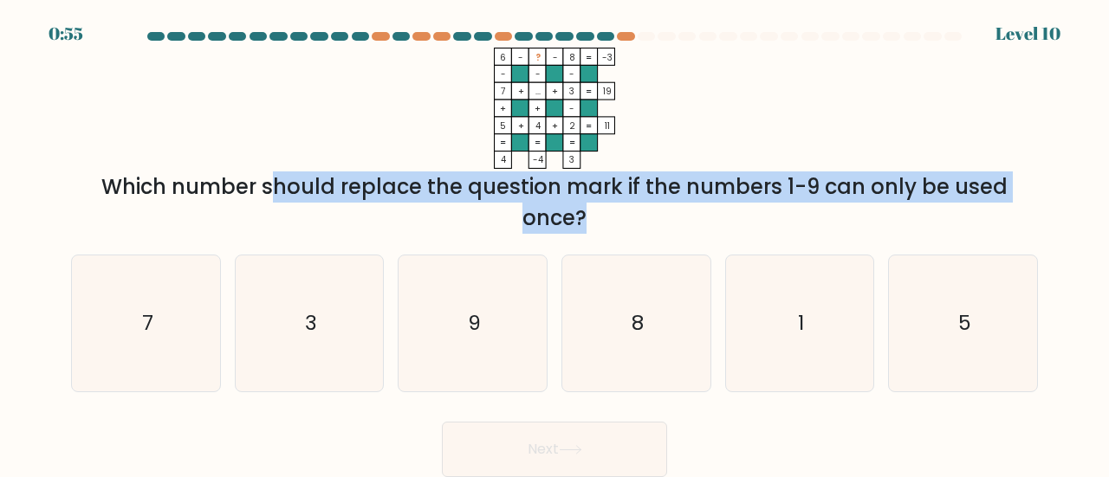
click at [380, 192] on div "Which number should replace the question mark if the numbers 1-9 can only be us…" at bounding box center [554, 203] width 946 height 62
copy form "Which number should replace the question mark if the numbers 1-9 can only be us…"
click at [797, 346] on icon "1" at bounding box center [800, 324] width 136 height 136
click at [555, 243] on input "e. 1" at bounding box center [555, 241] width 1 height 4
radio input "true"
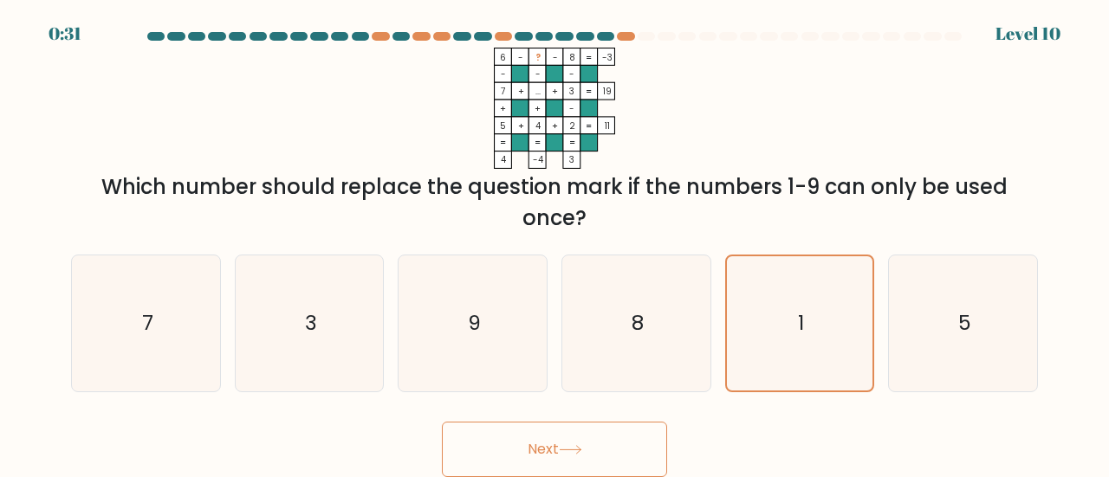
click at [552, 448] on button "Next" at bounding box center [554, 449] width 225 height 55
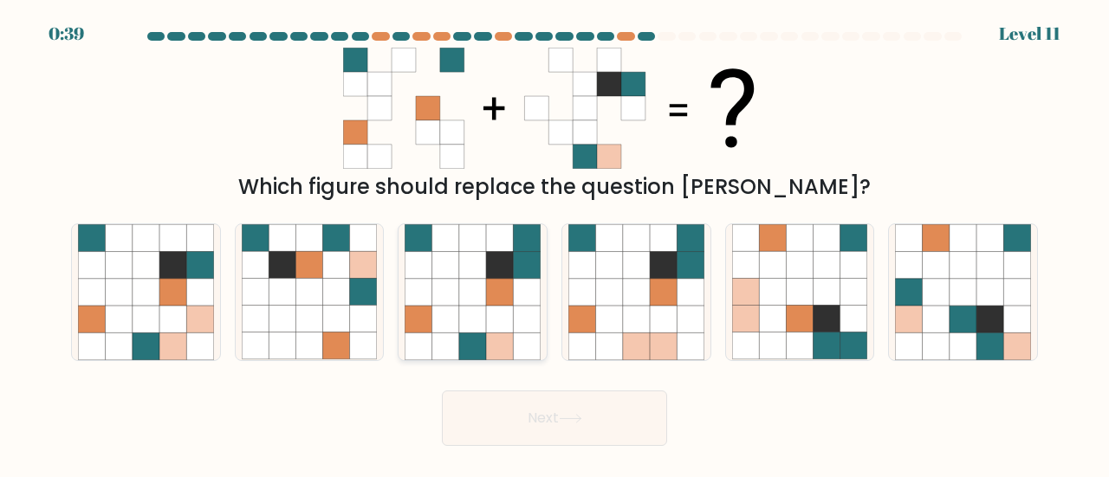
click at [486, 344] on icon at bounding box center [499, 346] width 27 height 27
click at [555, 243] on input "c." at bounding box center [555, 241] width 1 height 4
radio input "true"
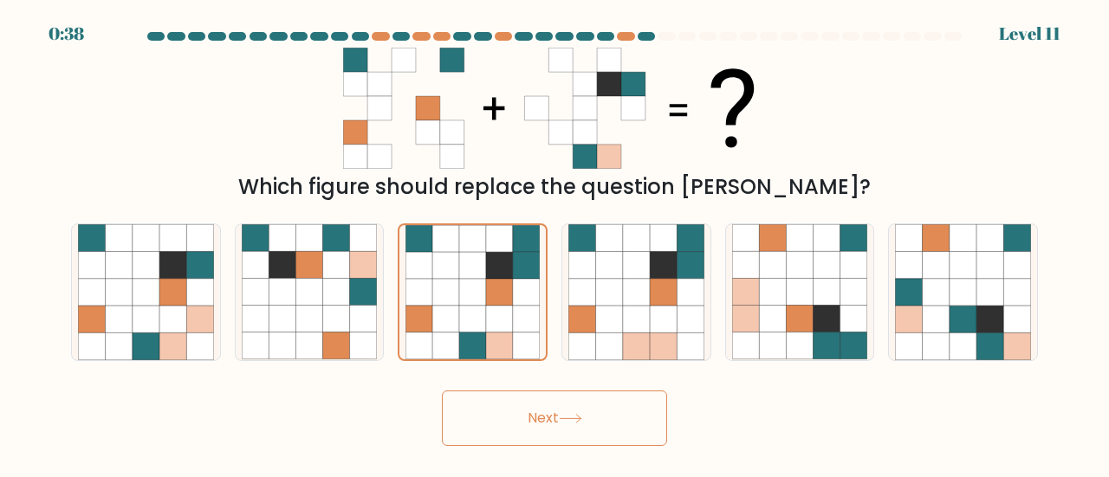
click at [558, 412] on button "Next" at bounding box center [554, 418] width 225 height 55
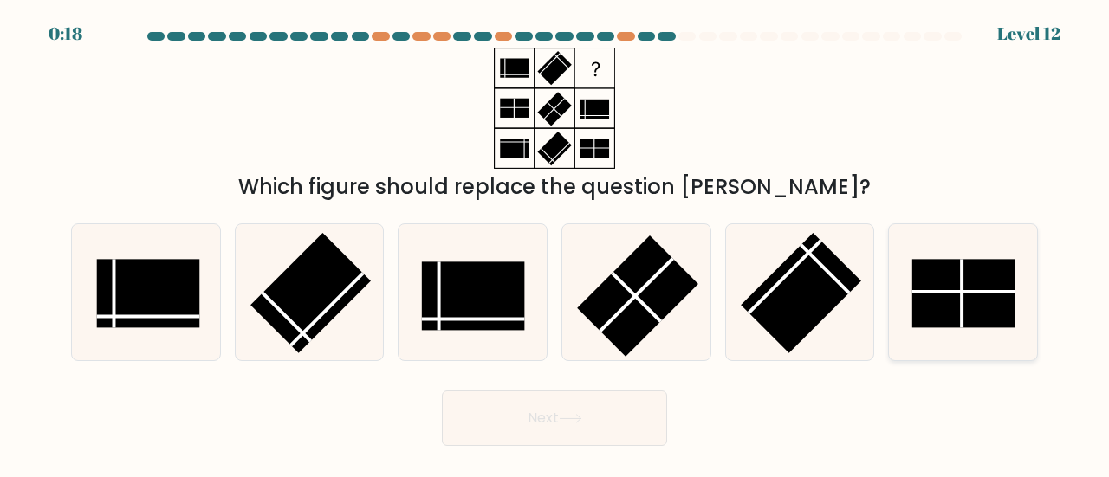
click at [967, 307] on rect at bounding box center [963, 293] width 102 height 68
click at [555, 243] on input "f." at bounding box center [555, 241] width 1 height 4
radio input "true"
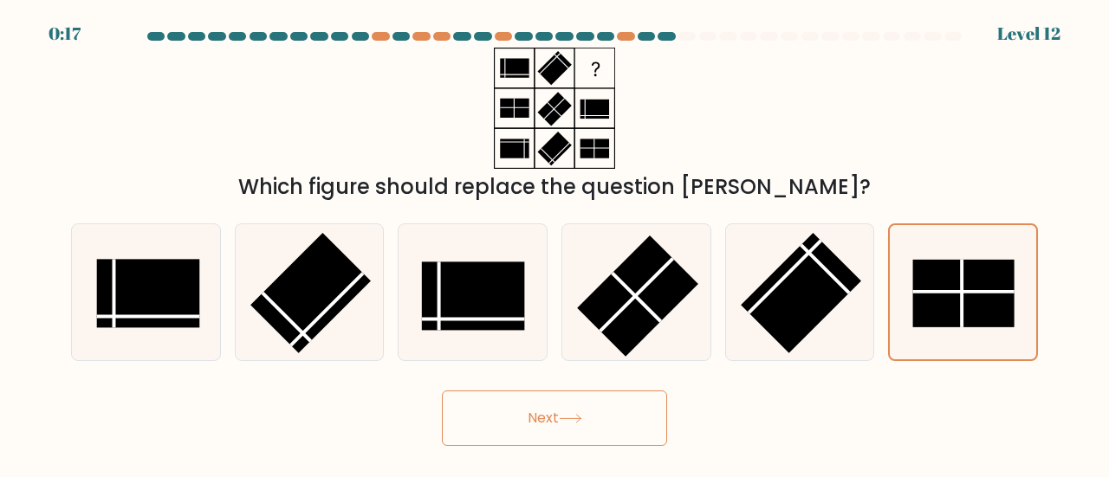
click at [555, 416] on button "Next" at bounding box center [554, 418] width 225 height 55
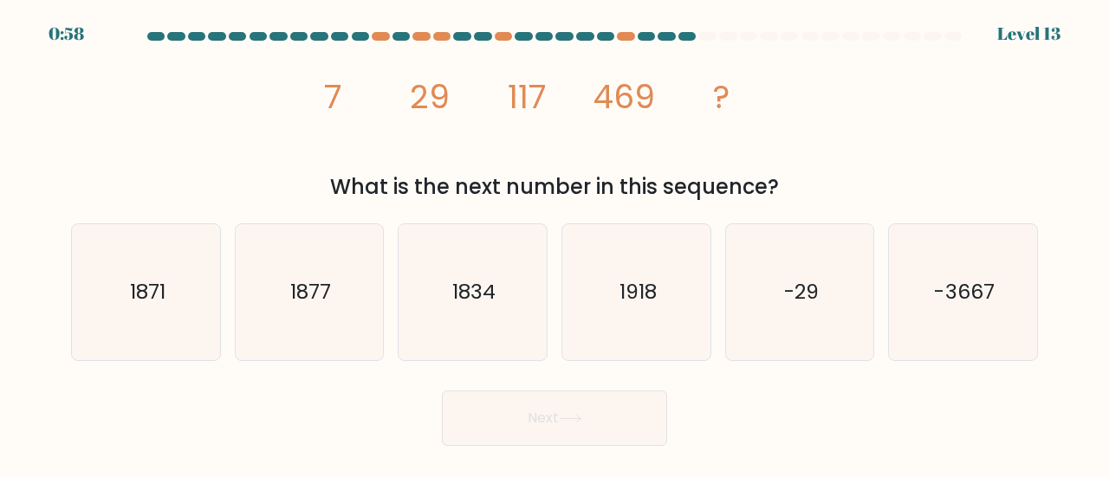
drag, startPoint x: 339, startPoint y: 103, endPoint x: 801, endPoint y: 170, distance: 466.6
click at [801, 170] on div "image/svg+xml 7 29 117 469 ? What is the next number in this sequence?" at bounding box center [555, 125] width 988 height 155
copy div "7 29 117 469 ? What is the next number in this sequence?"
click at [305, 296] on text "1877" at bounding box center [310, 291] width 41 height 29
click at [555, 243] on input "b. 1877" at bounding box center [555, 241] width 1 height 4
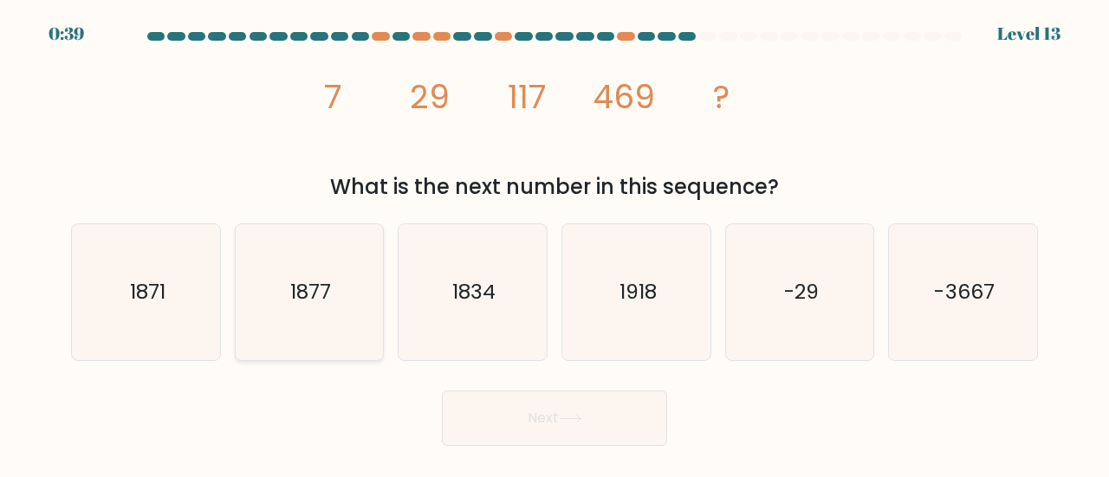
radio input "true"
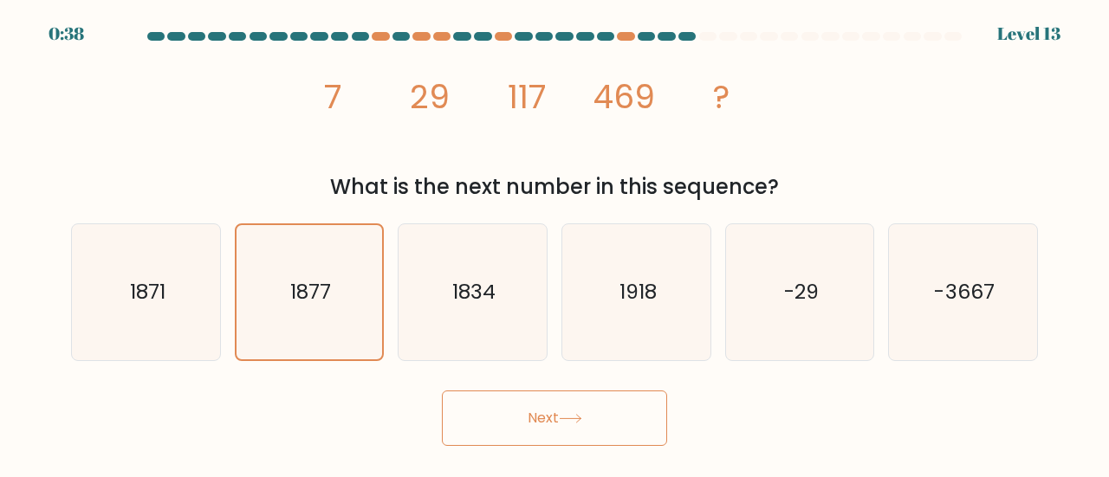
click at [529, 434] on button "Next" at bounding box center [554, 418] width 225 height 55
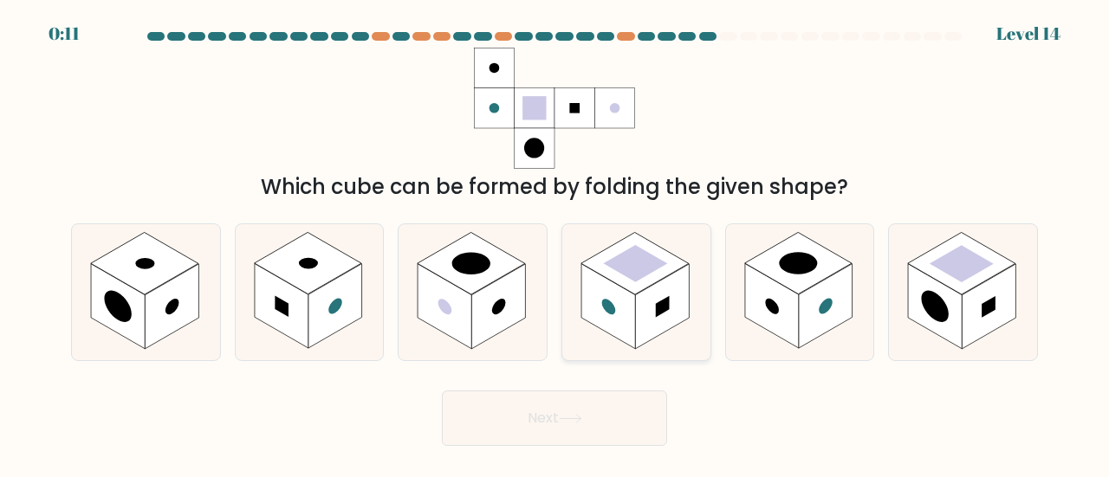
click at [647, 283] on rect at bounding box center [634, 264] width 107 height 62
click at [555, 243] on input "d." at bounding box center [555, 241] width 1 height 4
radio input "true"
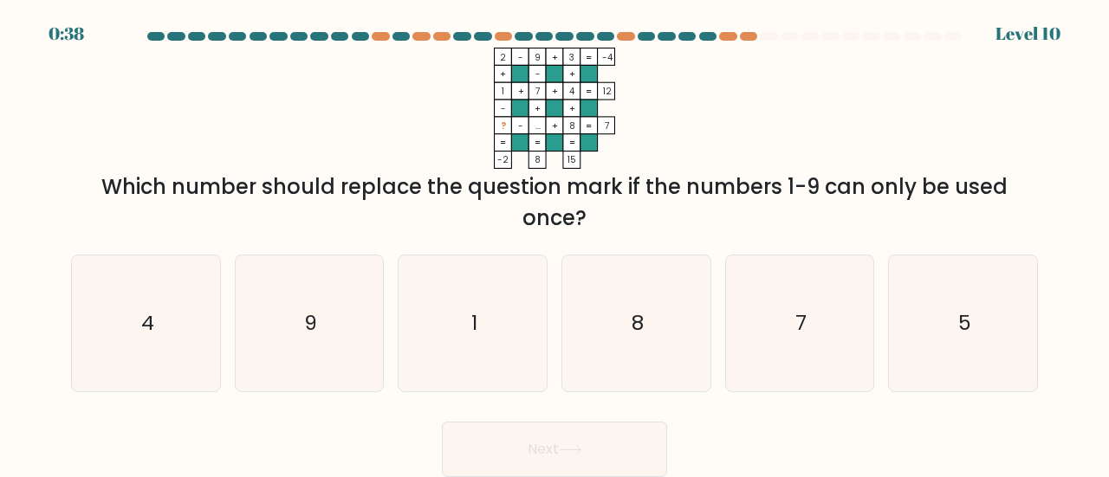
drag, startPoint x: 496, startPoint y: 53, endPoint x: 601, endPoint y: 222, distance: 199.3
click at [608, 216] on div "2 - 9 + 3 -4 + - + 1 + 7 + 4 12 - + + ? - ... + 8 = 7 = = = = -2 8 15 = Which n…" at bounding box center [555, 141] width 988 height 186
copy div "2 - 9 + 3 -4 + - + 1 + 7 + 4 12 - + + ? - ... + 8 = 7 = = = = -2 8 15 = Which n…"
click at [610, 229] on div "Which number should replace the question mark if the numbers 1-9 can only be us…" at bounding box center [554, 203] width 946 height 62
click at [617, 224] on div "Which number should replace the question mark if the numbers 1-9 can only be us…" at bounding box center [554, 203] width 946 height 62
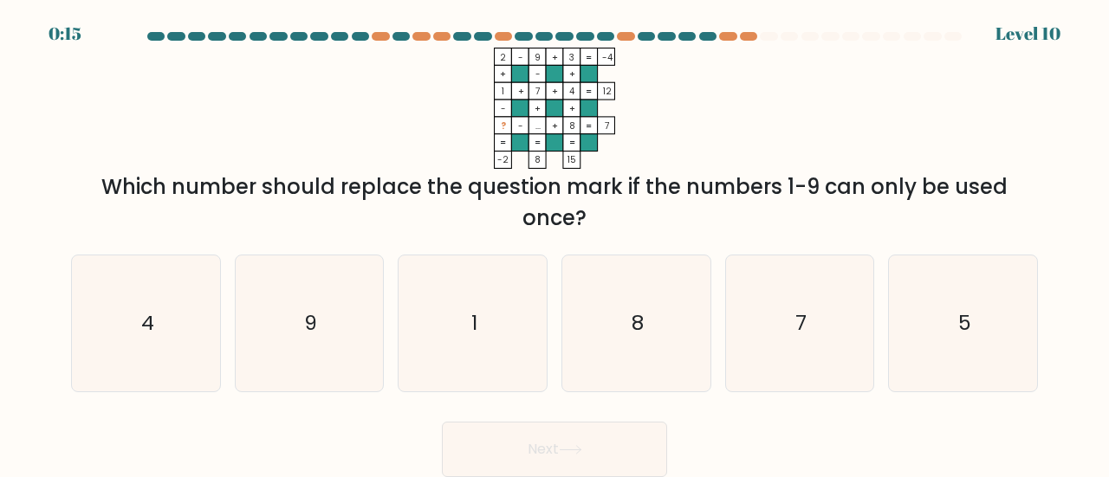
click at [562, 188] on div "Which number should replace the question mark if the numbers 1-9 can only be us…" at bounding box center [554, 203] width 946 height 62
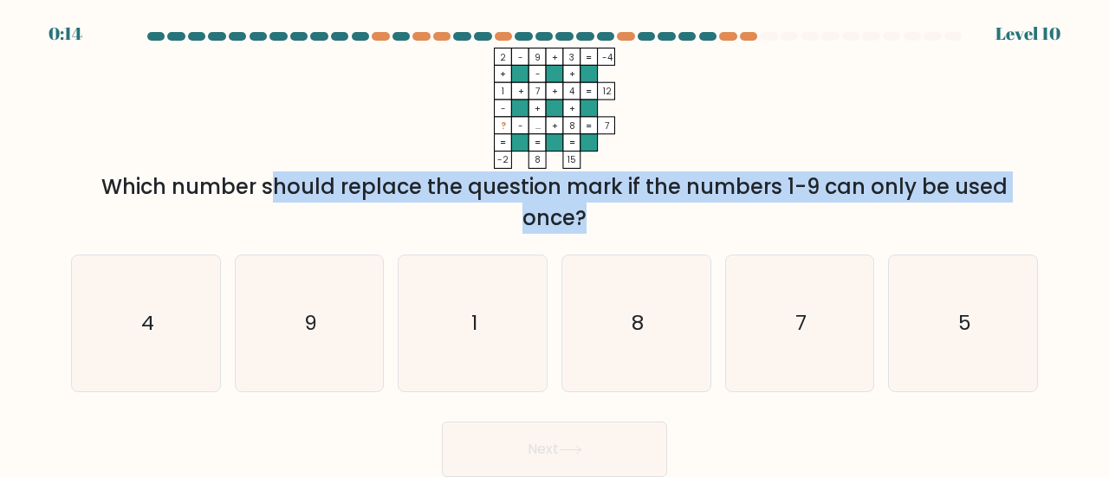
click at [562, 188] on div "Which number should replace the question mark if the numbers 1-9 can only be us…" at bounding box center [554, 203] width 946 height 62
copy form "Which number should replace the question mark if the numbers 1-9 can only be us…"
click at [448, 221] on div "Which number should replace the question mark if the numbers 1-9 can only be us…" at bounding box center [554, 203] width 946 height 62
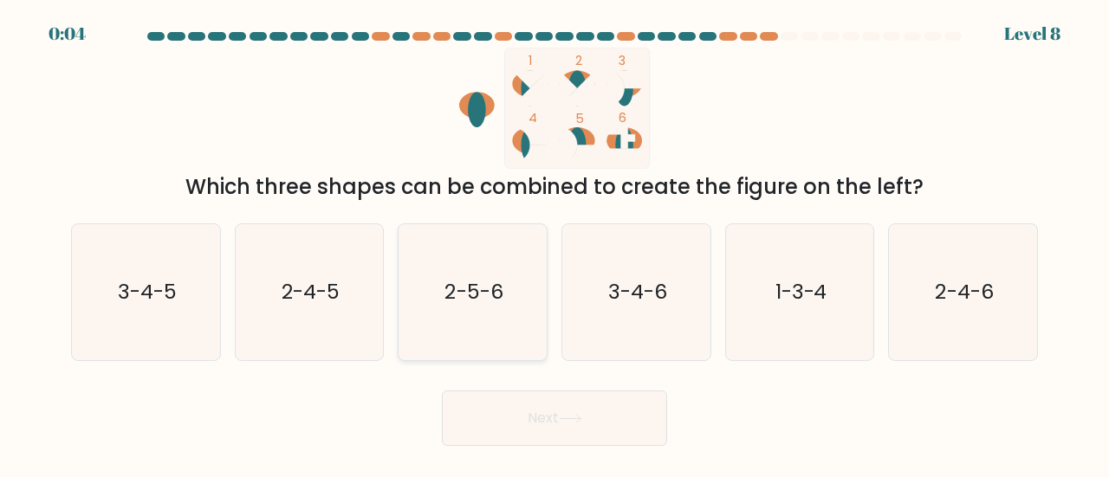
click at [480, 306] on text "2-5-6" at bounding box center [474, 291] width 58 height 29
click at [555, 243] on input "c. 2-5-6" at bounding box center [555, 241] width 1 height 4
radio input "true"
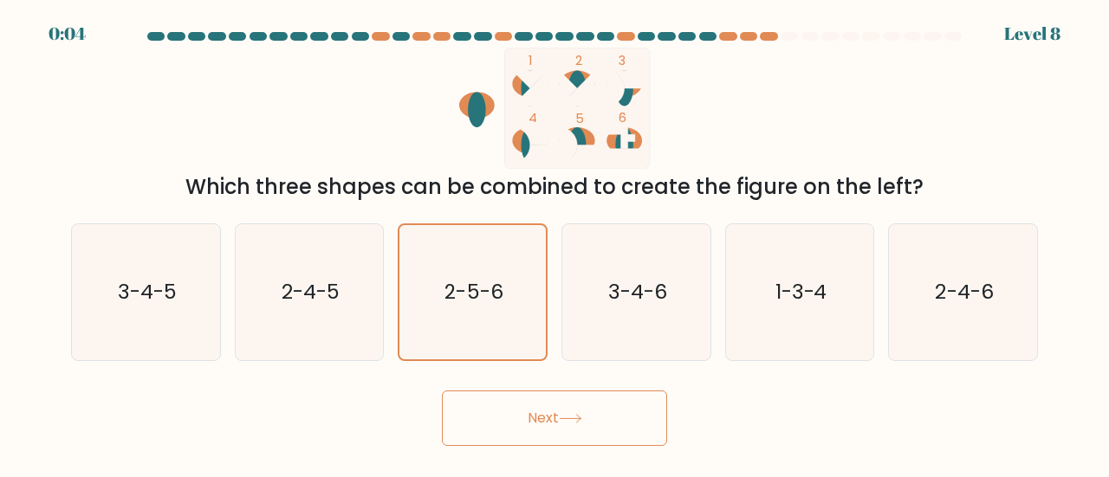
click at [551, 421] on button "Next" at bounding box center [554, 418] width 225 height 55
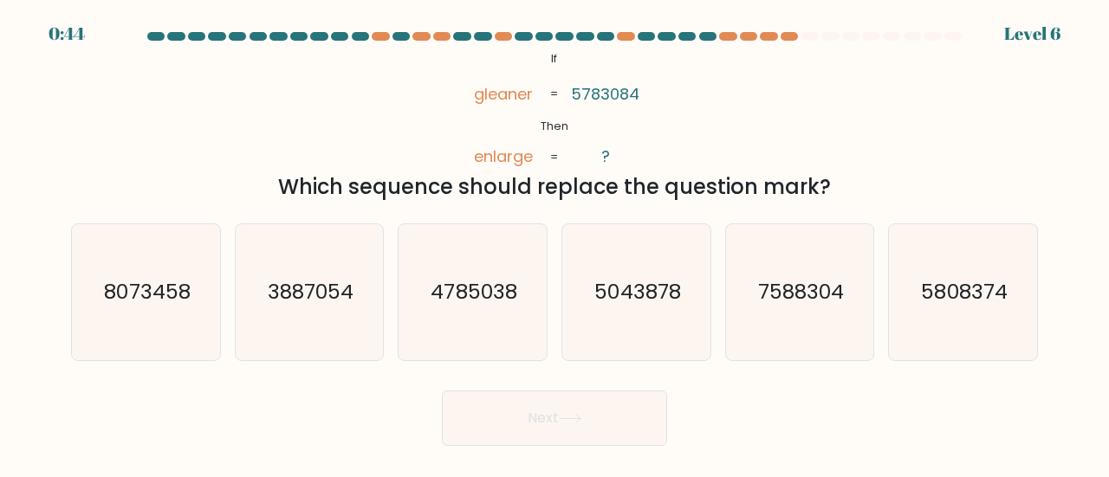
drag, startPoint x: 539, startPoint y: 56, endPoint x: 828, endPoint y: 187, distance: 317.6
click at [828, 187] on div "@import url('[URL][DOMAIN_NAME]); If Then gleaner enlarge 5783084 ? = = Which s…" at bounding box center [555, 125] width 988 height 155
copy div "If Then gleaner enlarge 5783084 ? = = Which sequence should replace the questio…"
click at [814, 120] on div "@import url('[URL][DOMAIN_NAME]); If Then gleaner enlarge 5783084 ? = = Which s…" at bounding box center [555, 125] width 988 height 155
